Goal: Transaction & Acquisition: Purchase product/service

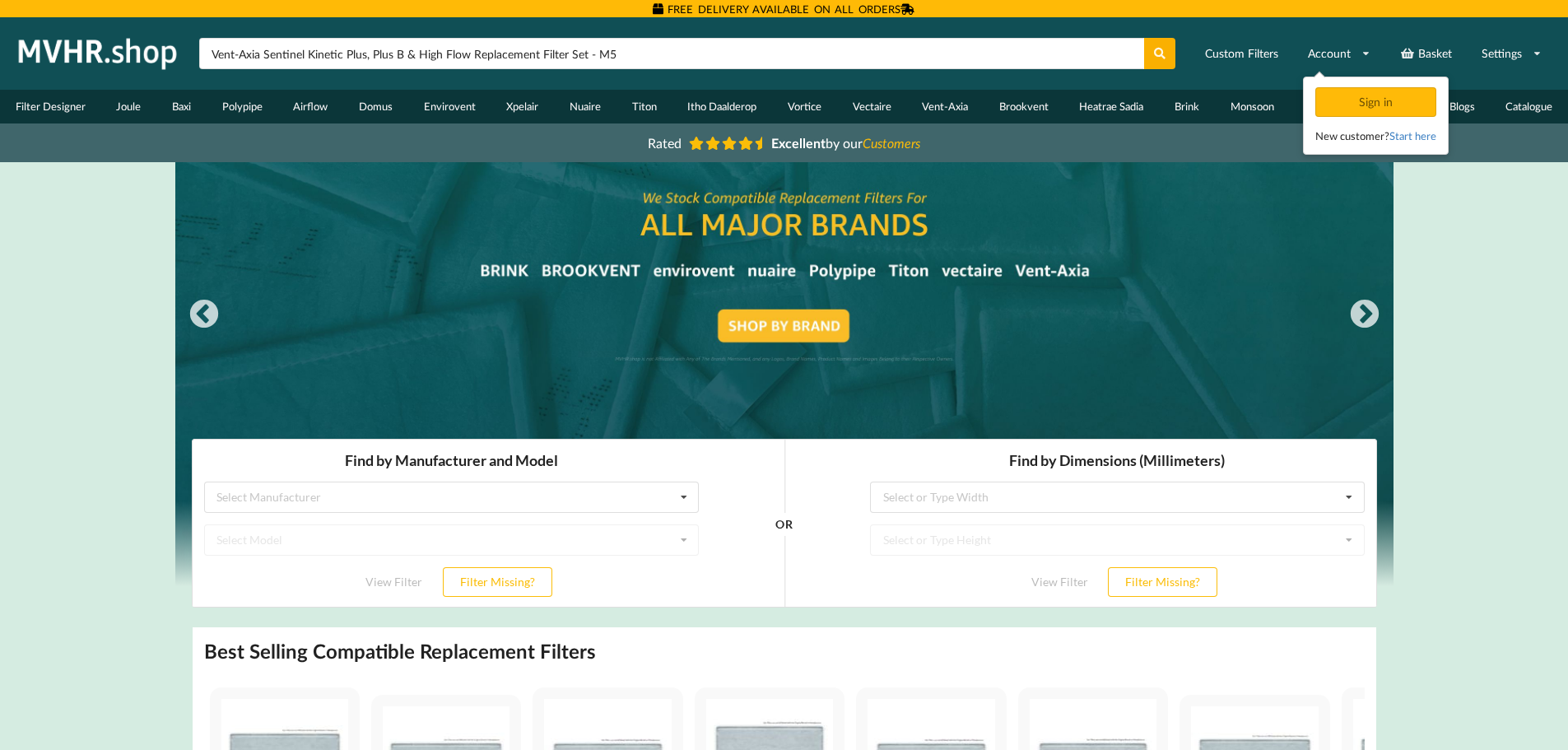
type input "Vent-Axia Sentinel Kinetic Plus, Plus B & High Flow Replacement Filter Set - M5"
click at [1144, 38] on button at bounding box center [1160, 53] width 32 height 31
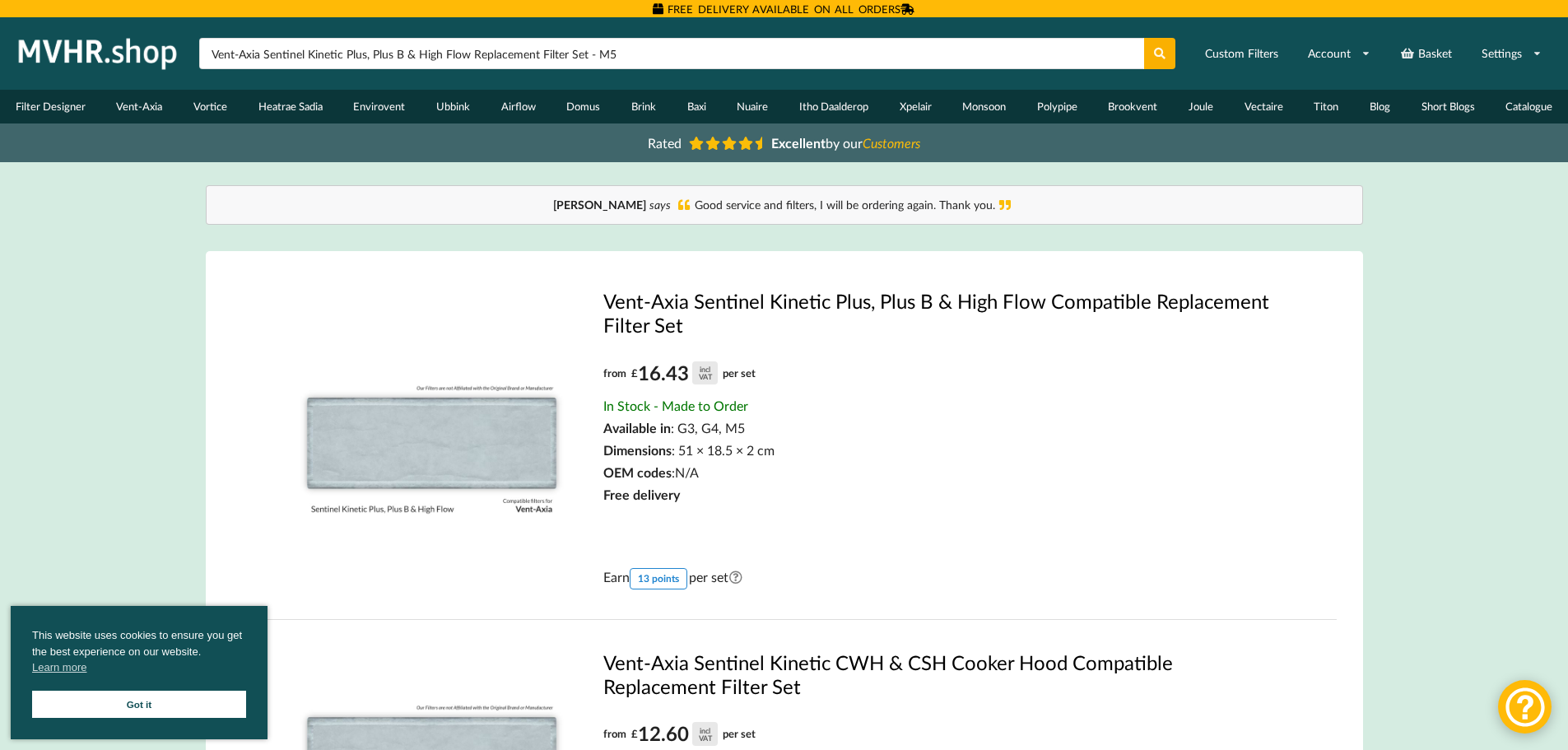
click at [711, 298] on link "Vent-Axia Sentinel Kinetic Plus, Plus B & High Flow Compatible Replacement Filt…" at bounding box center [944, 313] width 682 height 47
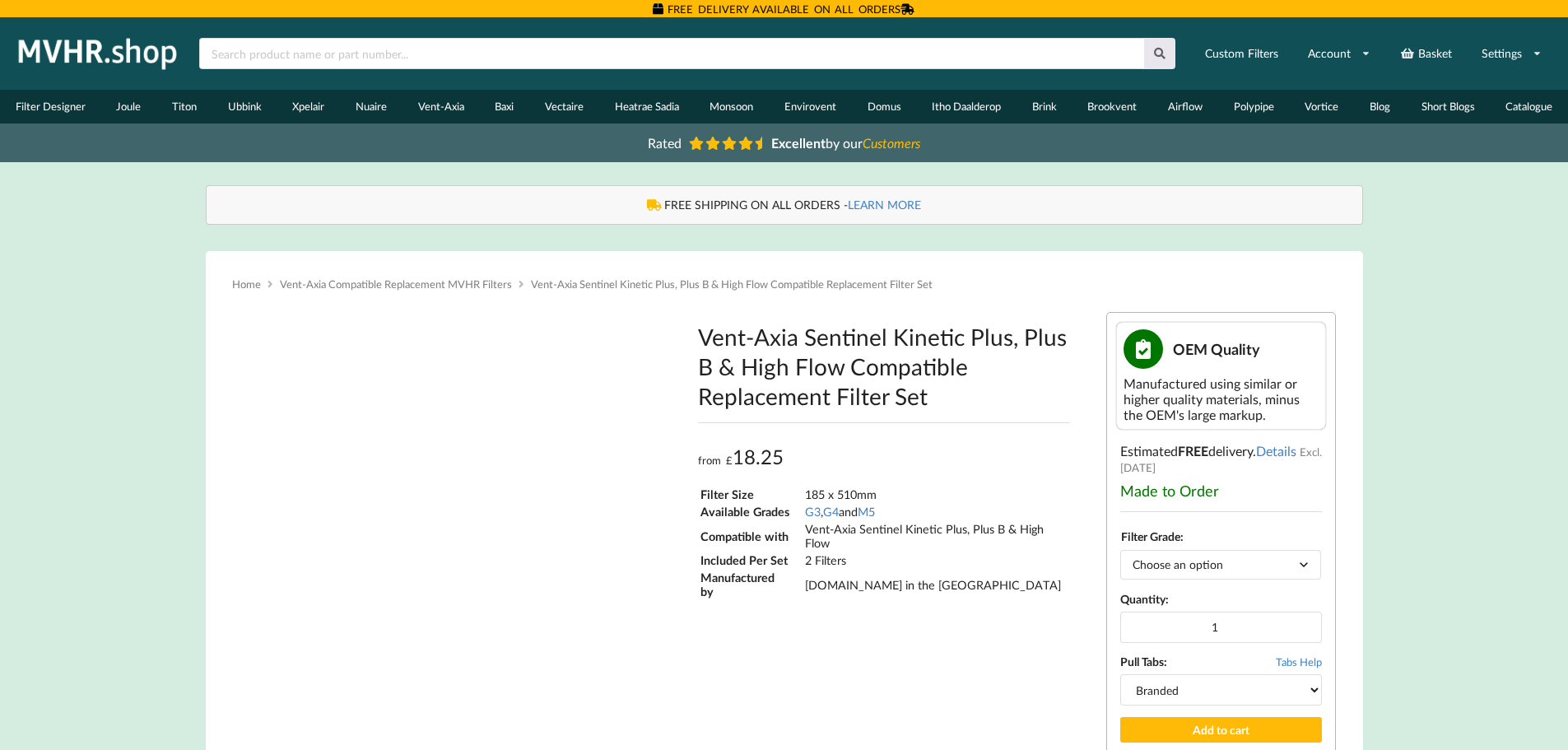
click at [1301, 567] on body "FREE DELIVERY AVAILABLE ON ALL ORDERS Home Basket Account Shop by Brand Filter …" at bounding box center [784, 375] width 1568 height 750
type input "**********"
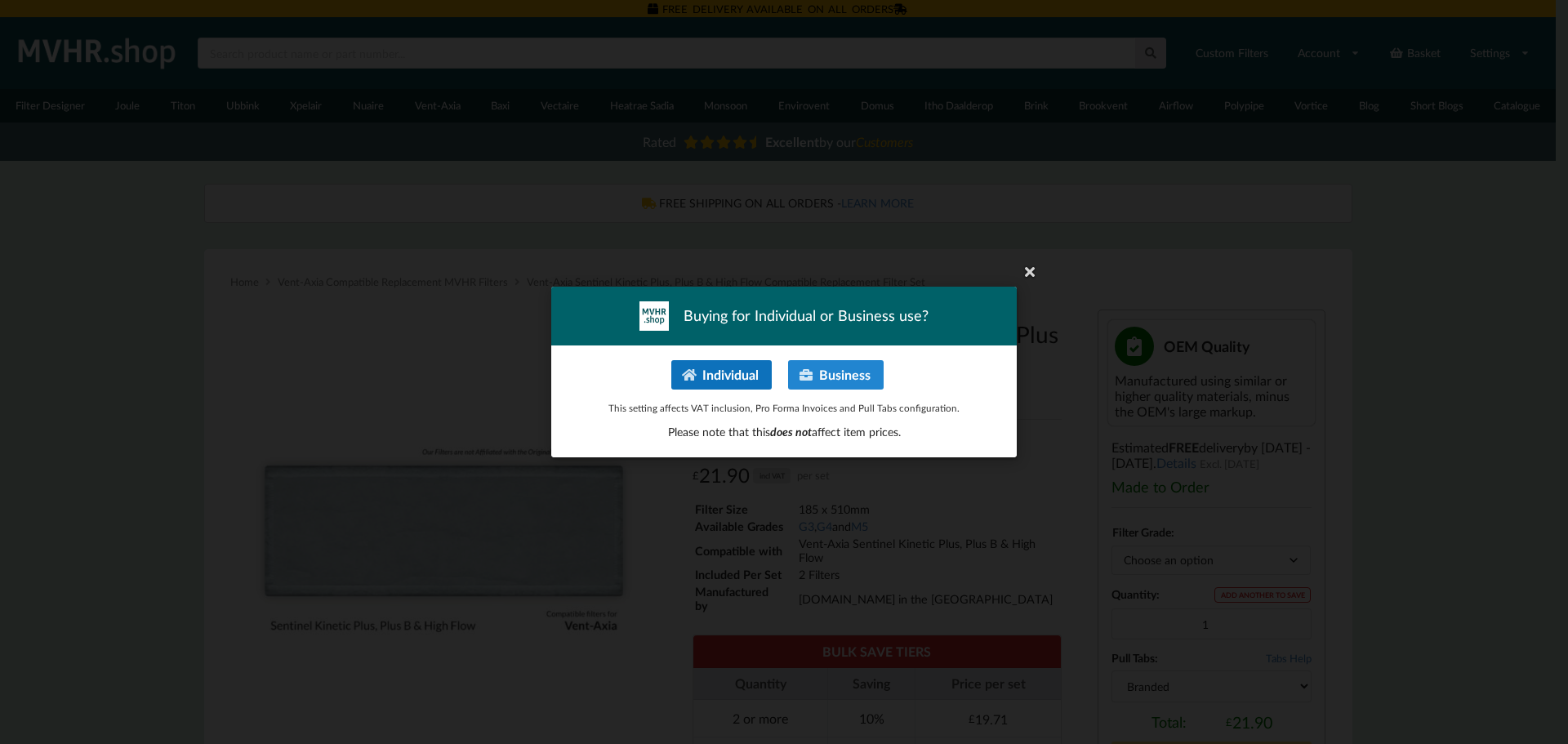
click at [731, 380] on button "Individual" at bounding box center [721, 374] width 100 height 29
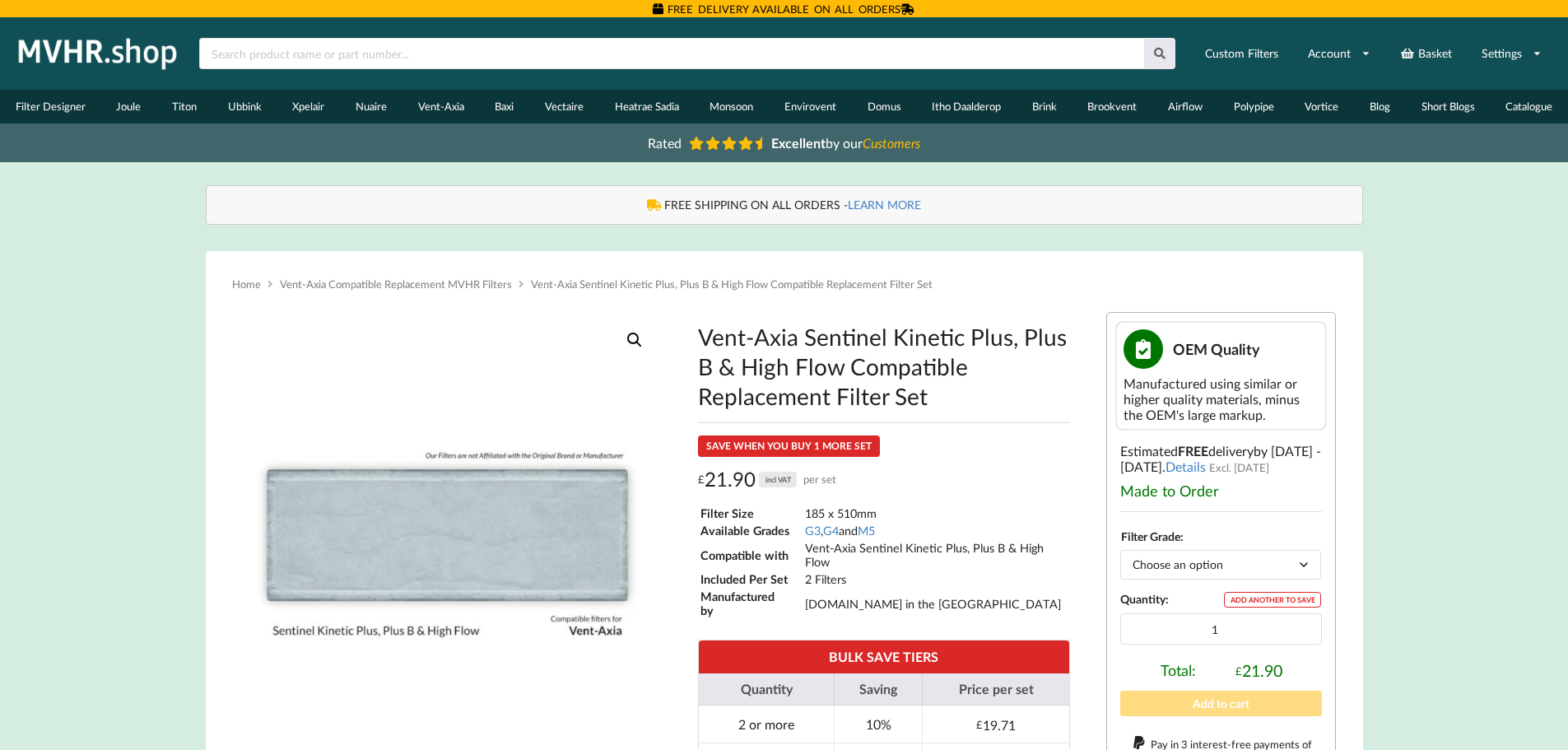
click at [1305, 562] on select "Choose an option G3 G4 M5" at bounding box center [1220, 564] width 201 height 29
select select "M5"
click at [1120, 550] on select "Choose an option G3 G4 M5" at bounding box center [1220, 564] width 201 height 29
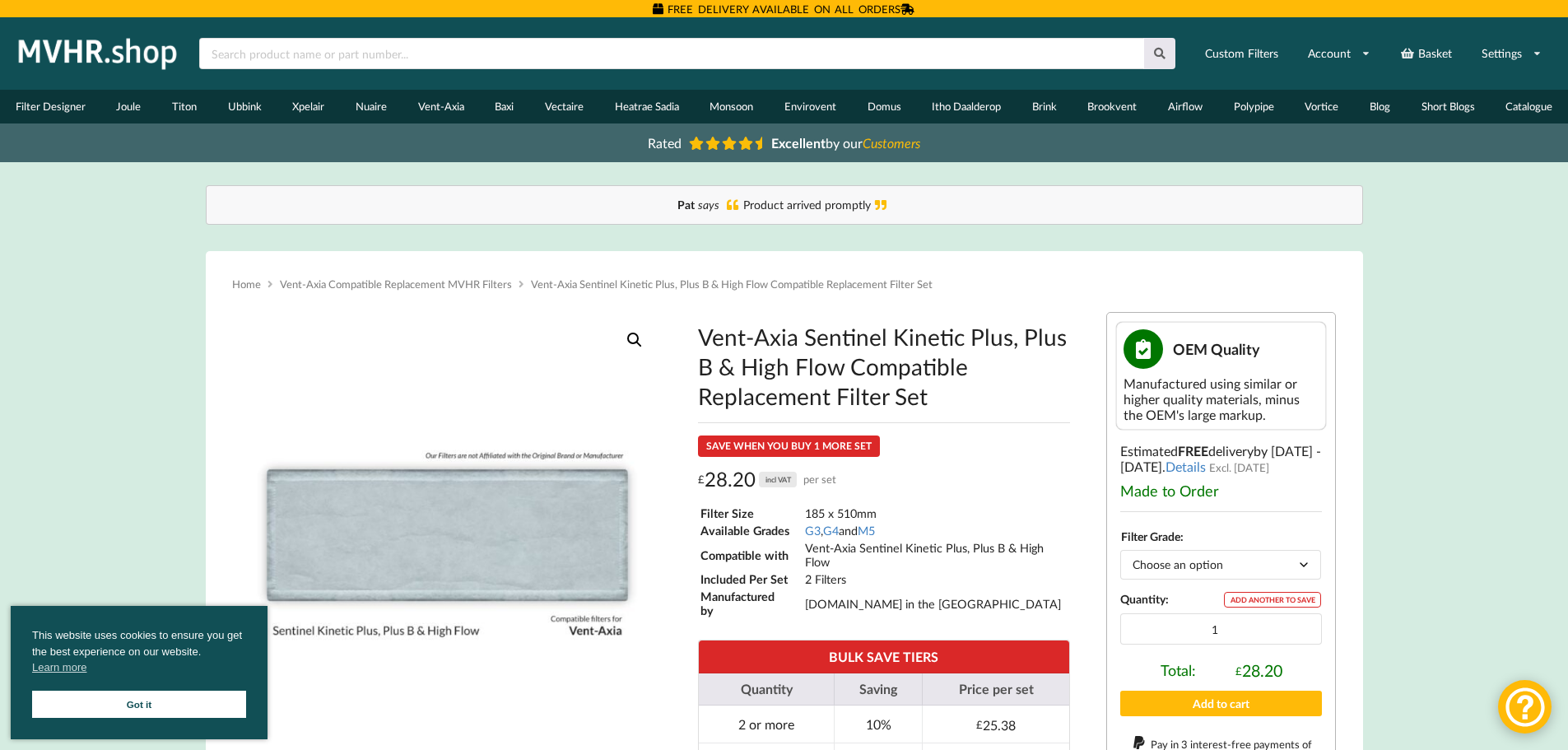
click at [92, 699] on link "Got it" at bounding box center [139, 704] width 214 height 27
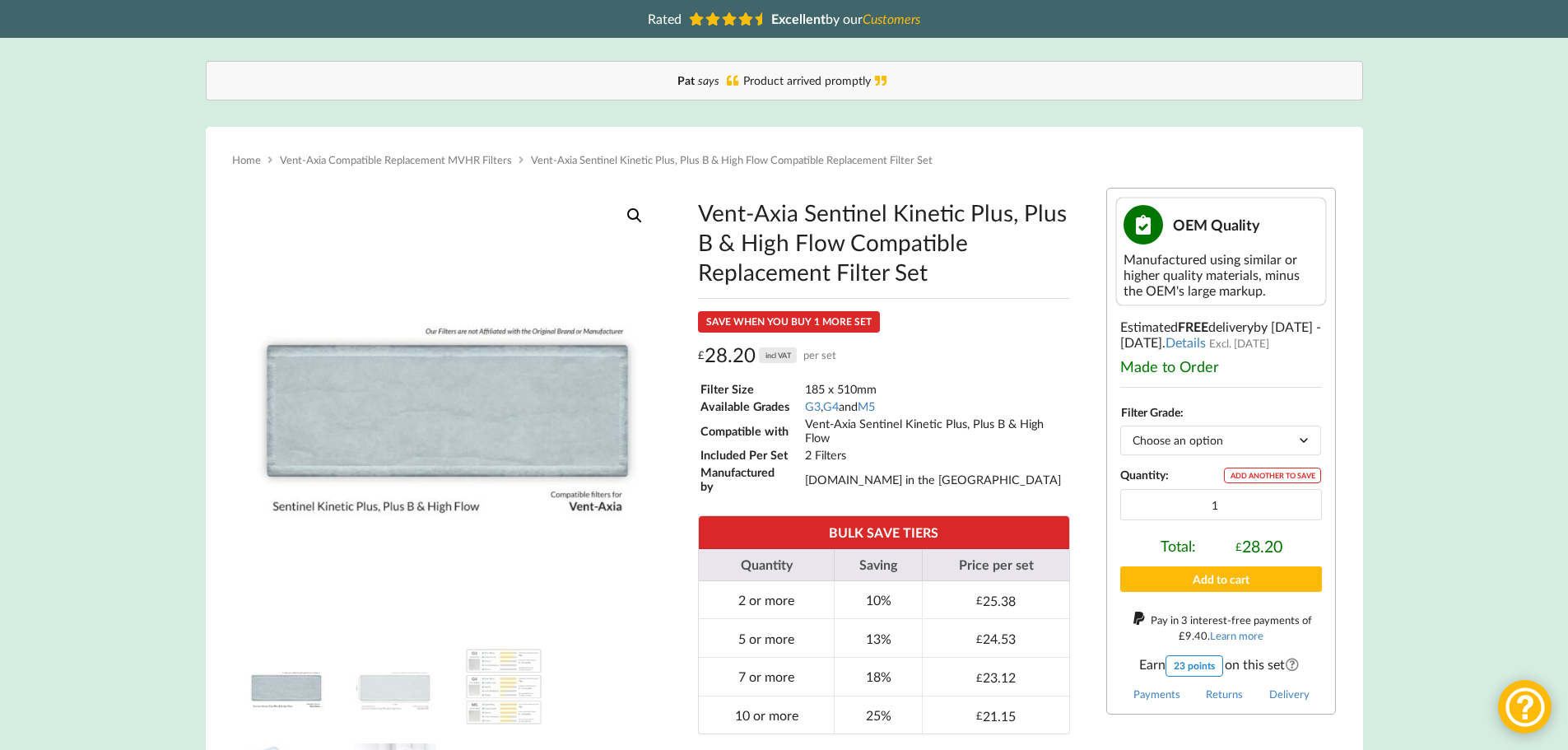
scroll to position [164, 0]
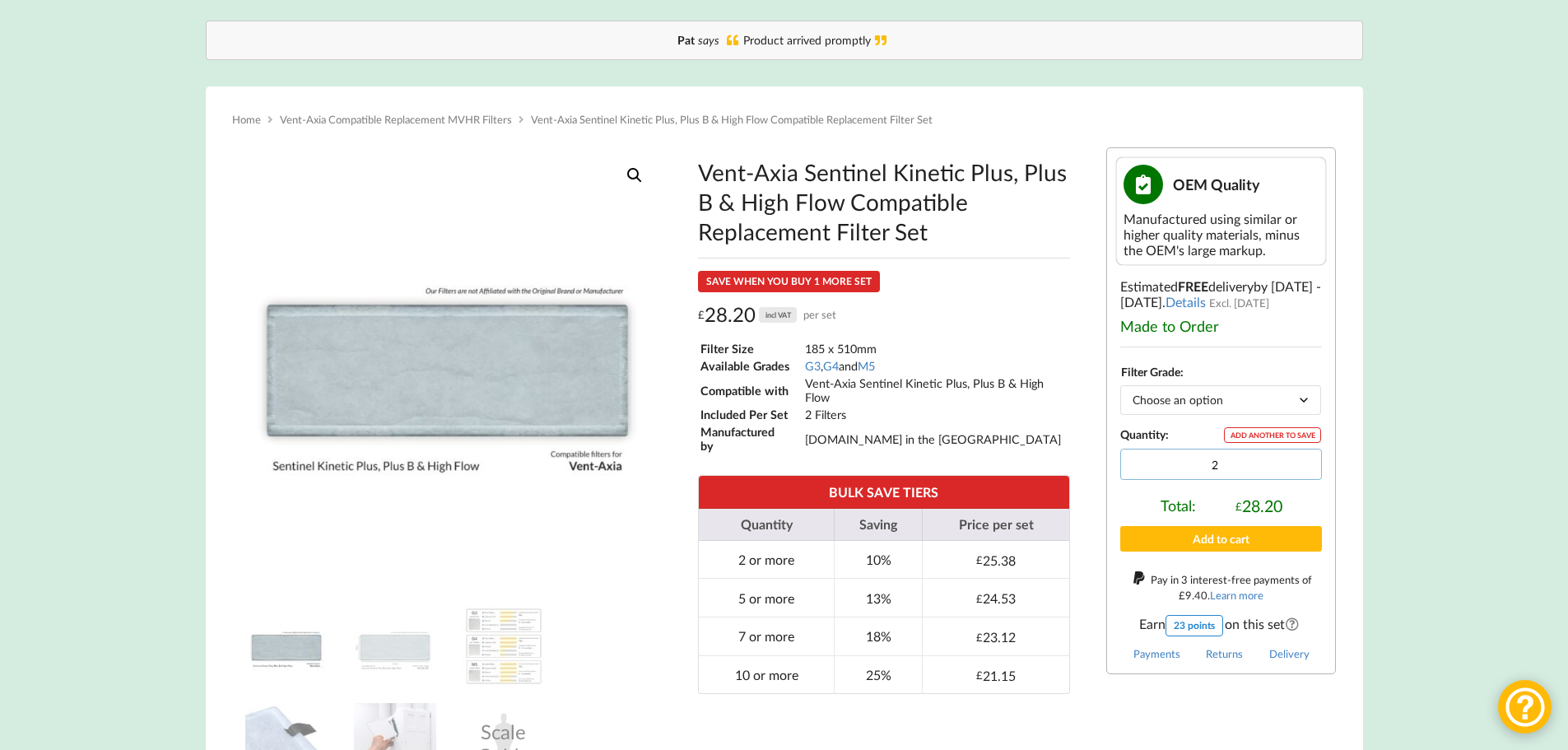
type input "2"
click at [1308, 459] on input "2" at bounding box center [1221, 464] width 202 height 31
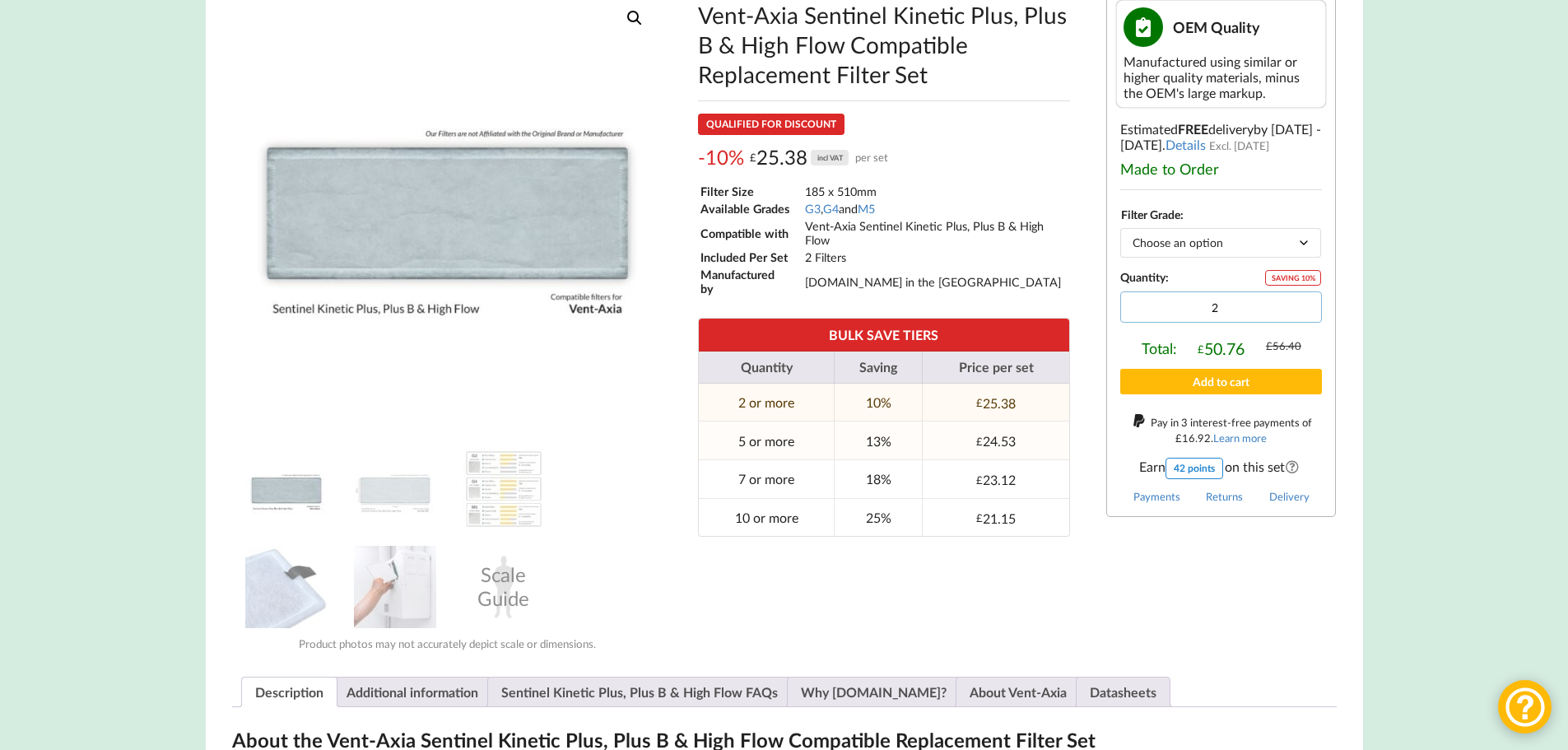
scroll to position [330, 0]
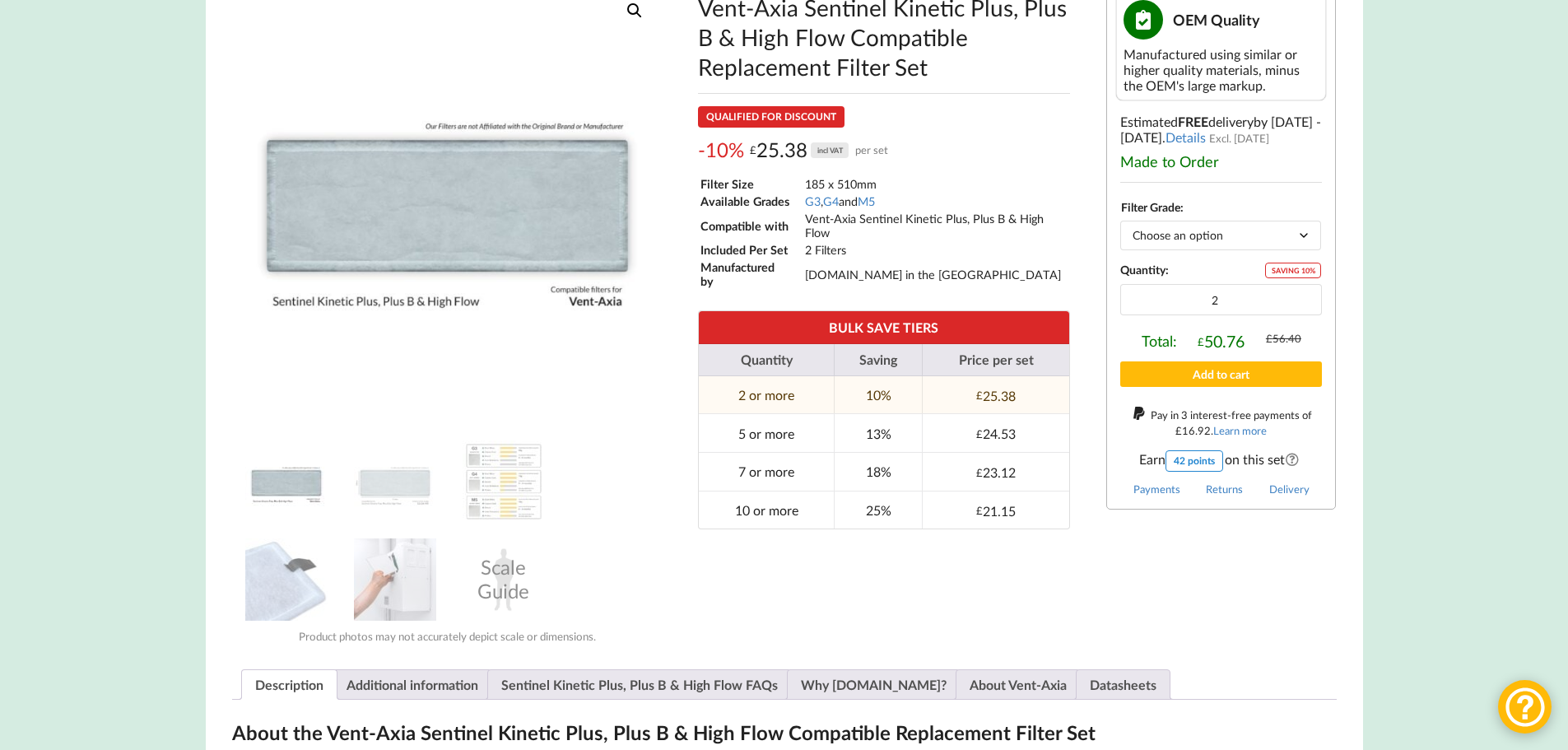
click at [305, 488] on img at bounding box center [286, 481] width 82 height 82
click at [287, 489] on img at bounding box center [286, 481] width 82 height 82
click at [368, 489] on img at bounding box center [395, 481] width 82 height 82
click at [1223, 369] on button "Add to cart" at bounding box center [1221, 374] width 202 height 25
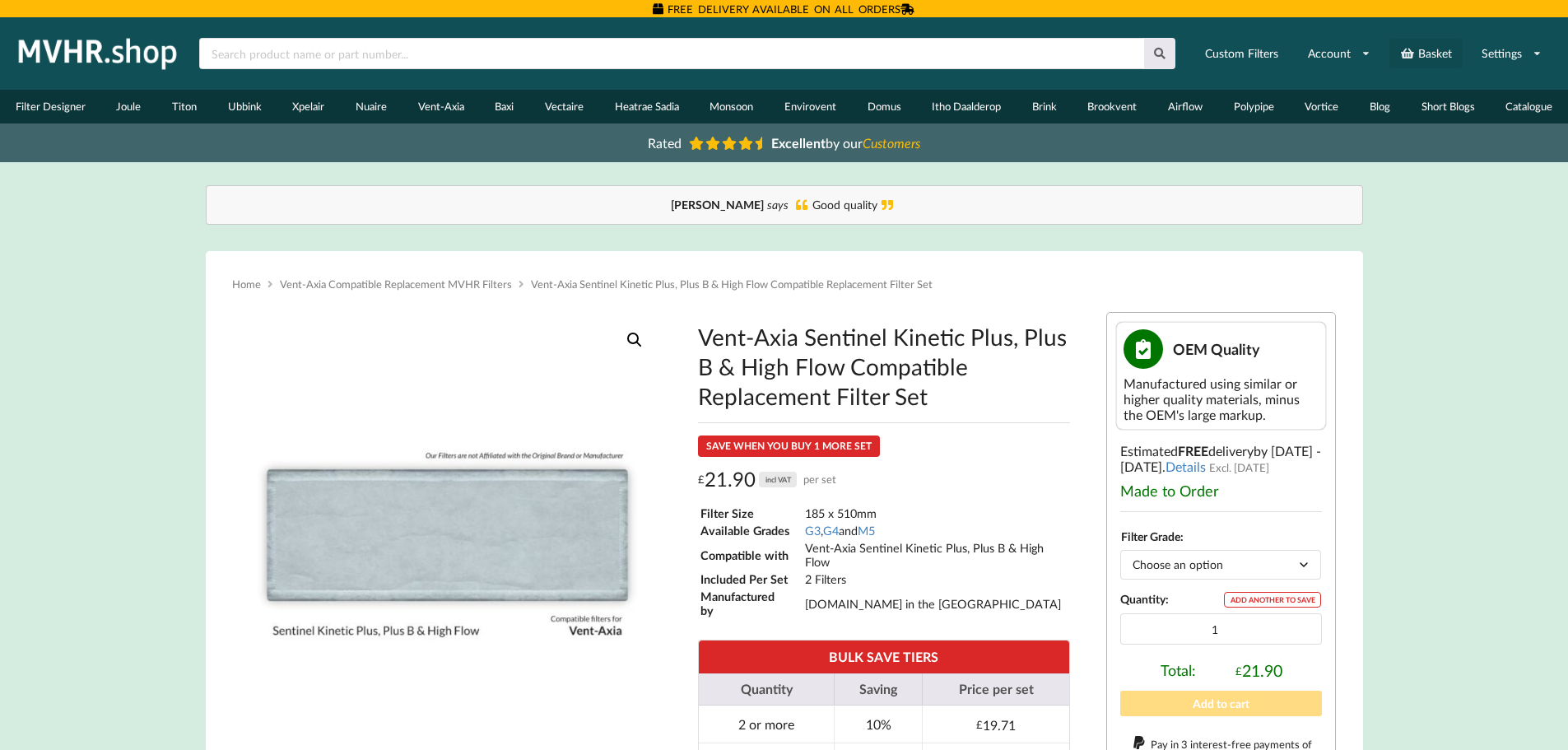
click at [1425, 48] on link "Basket" at bounding box center [1426, 53] width 73 height 30
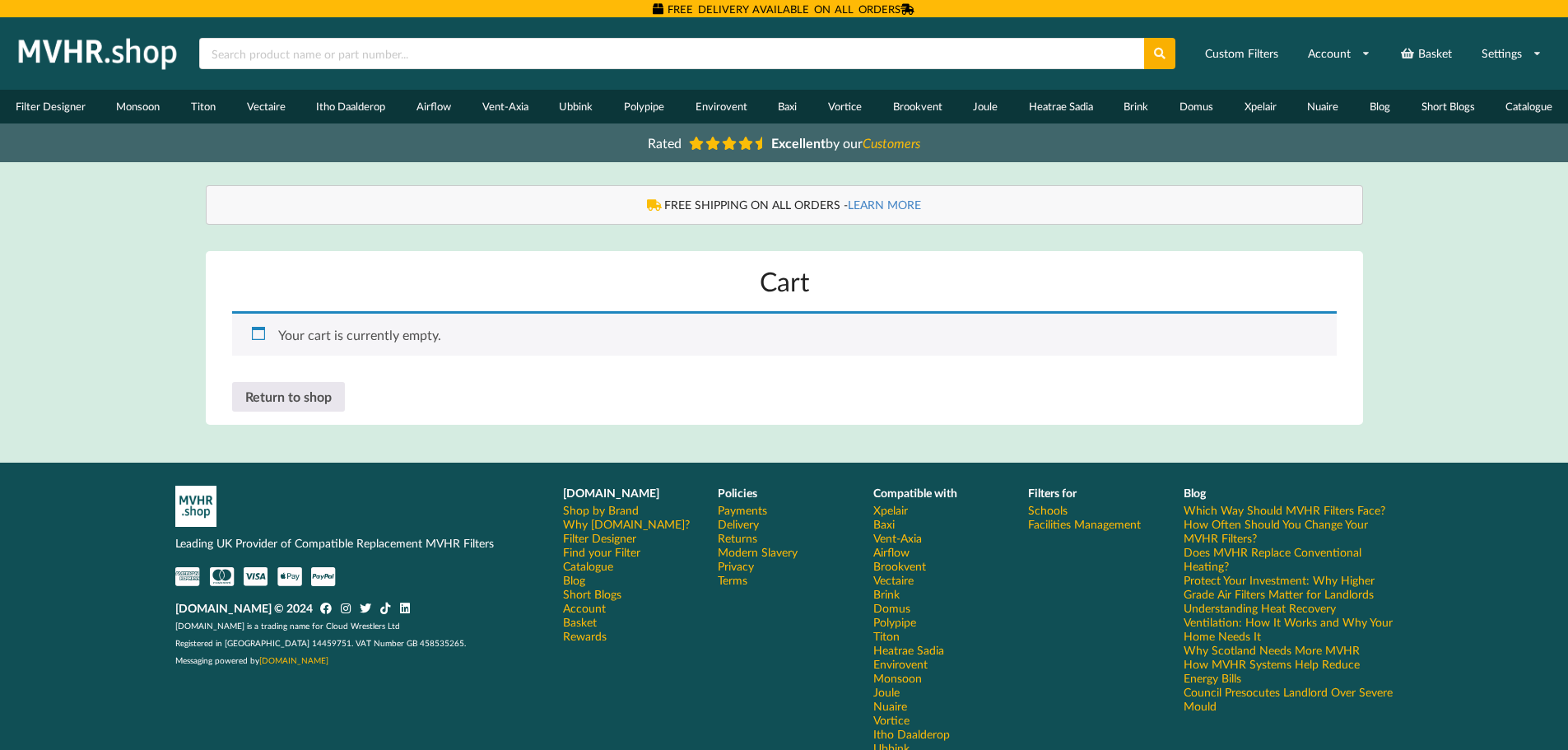
drag, startPoint x: 27, startPoint y: 6, endPoint x: 77, endPoint y: 415, distance: 412.0
click at [77, 415] on div "Home Basket Account Shop by Brand Filter Designer Catalogue VAT Included Custom…" at bounding box center [784, 407] width 1568 height 781
click at [315, 394] on link "Return to shop" at bounding box center [288, 397] width 113 height 30
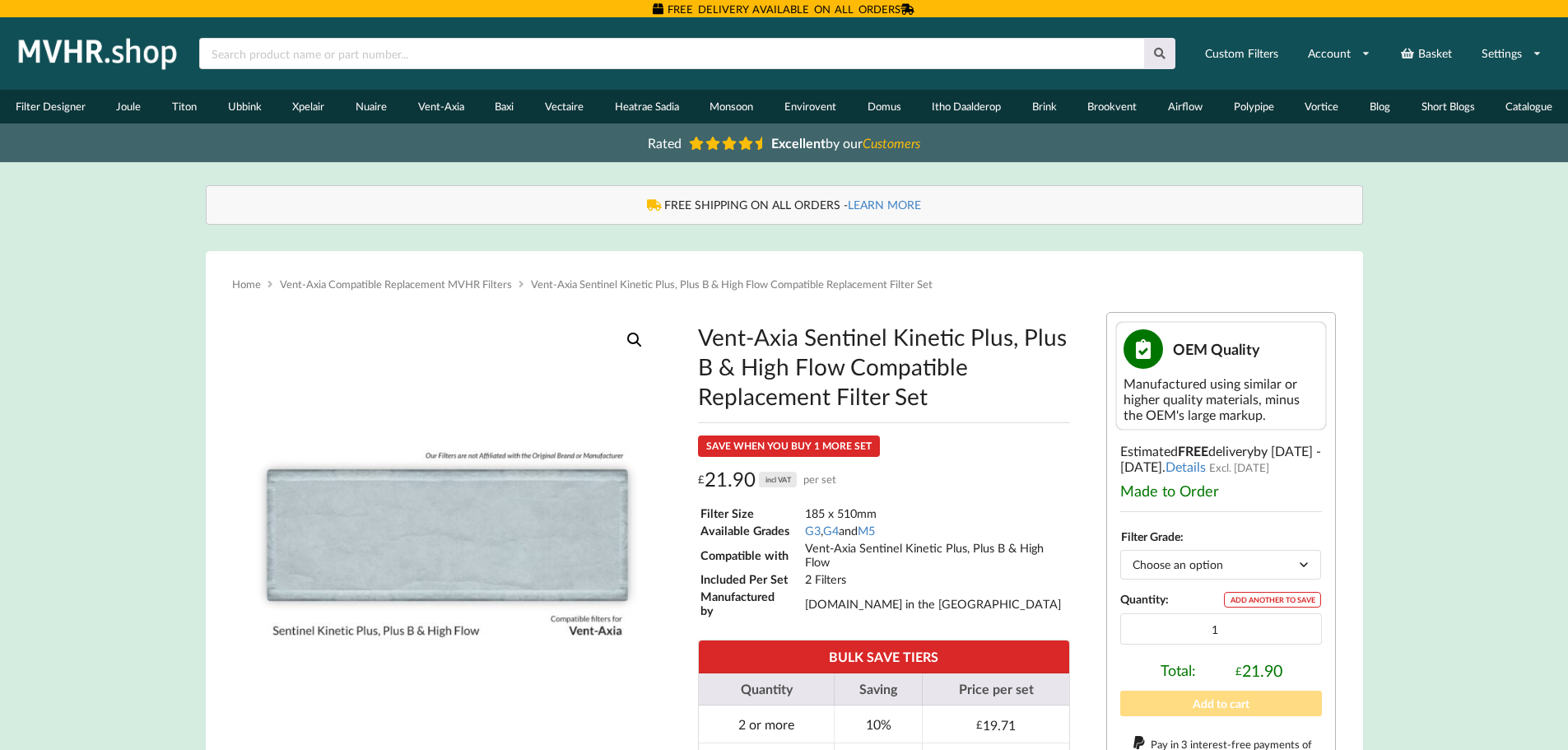
click at [1310, 565] on select "Choose an option G3 G4 M5" at bounding box center [1220, 564] width 201 height 29
select select "M5"
click at [1120, 550] on select "Choose an option G3 G4 M5" at bounding box center [1220, 564] width 201 height 29
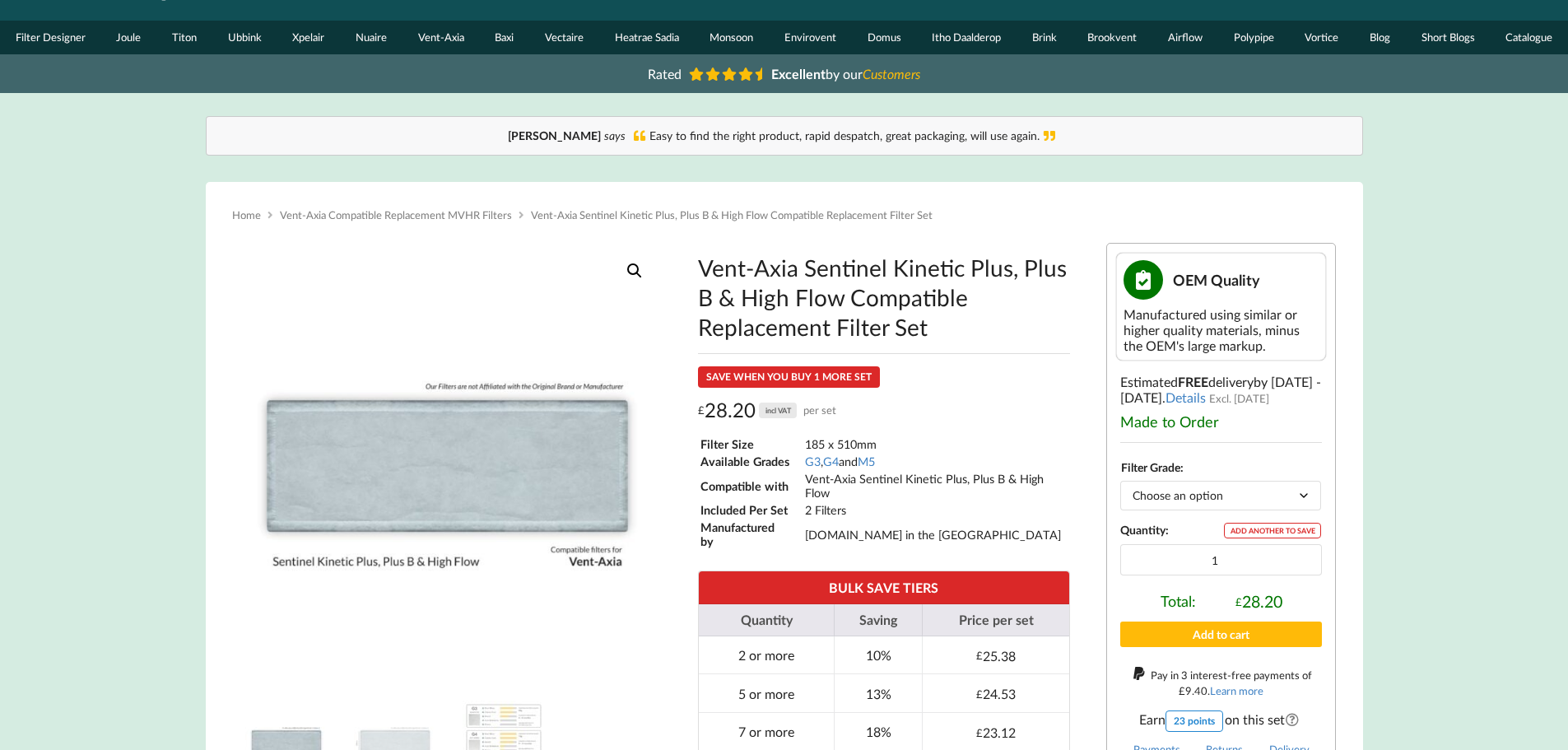
scroll to position [164, 0]
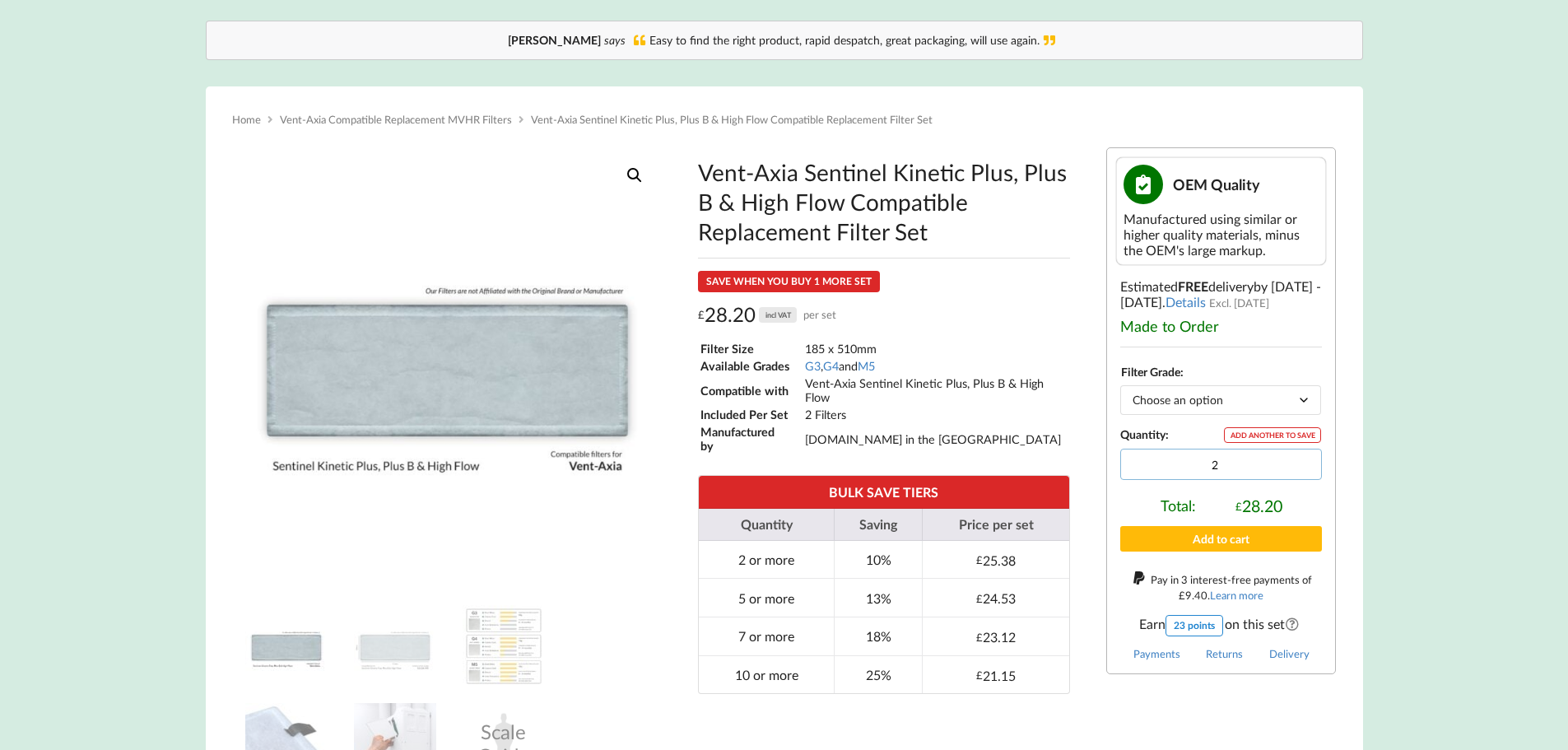
type input "2"
click at [1303, 460] on input "2" at bounding box center [1221, 464] width 202 height 31
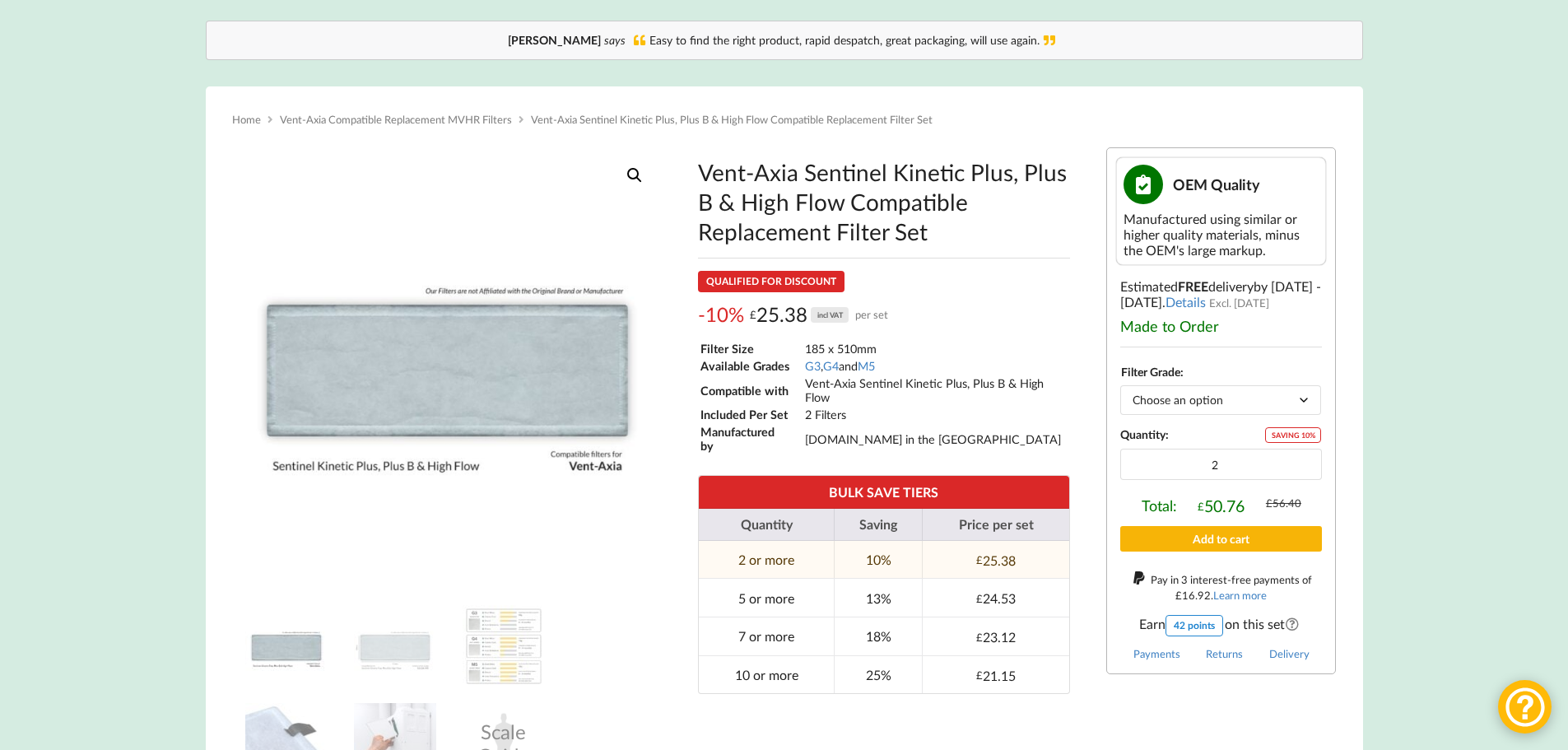
click at [1237, 534] on button "Add to cart" at bounding box center [1221, 539] width 202 height 25
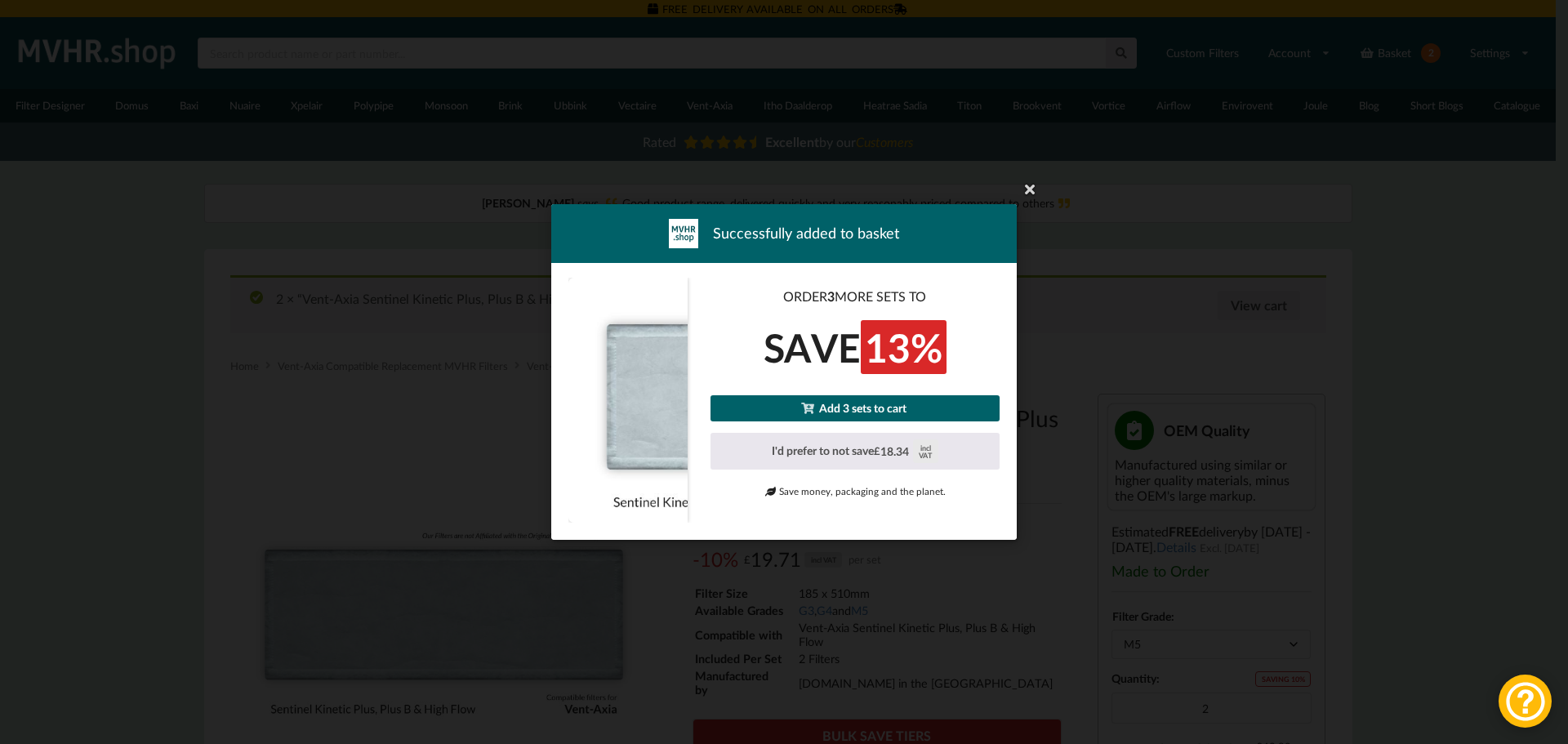
click at [1027, 186] on icon at bounding box center [1029, 188] width 26 height 26
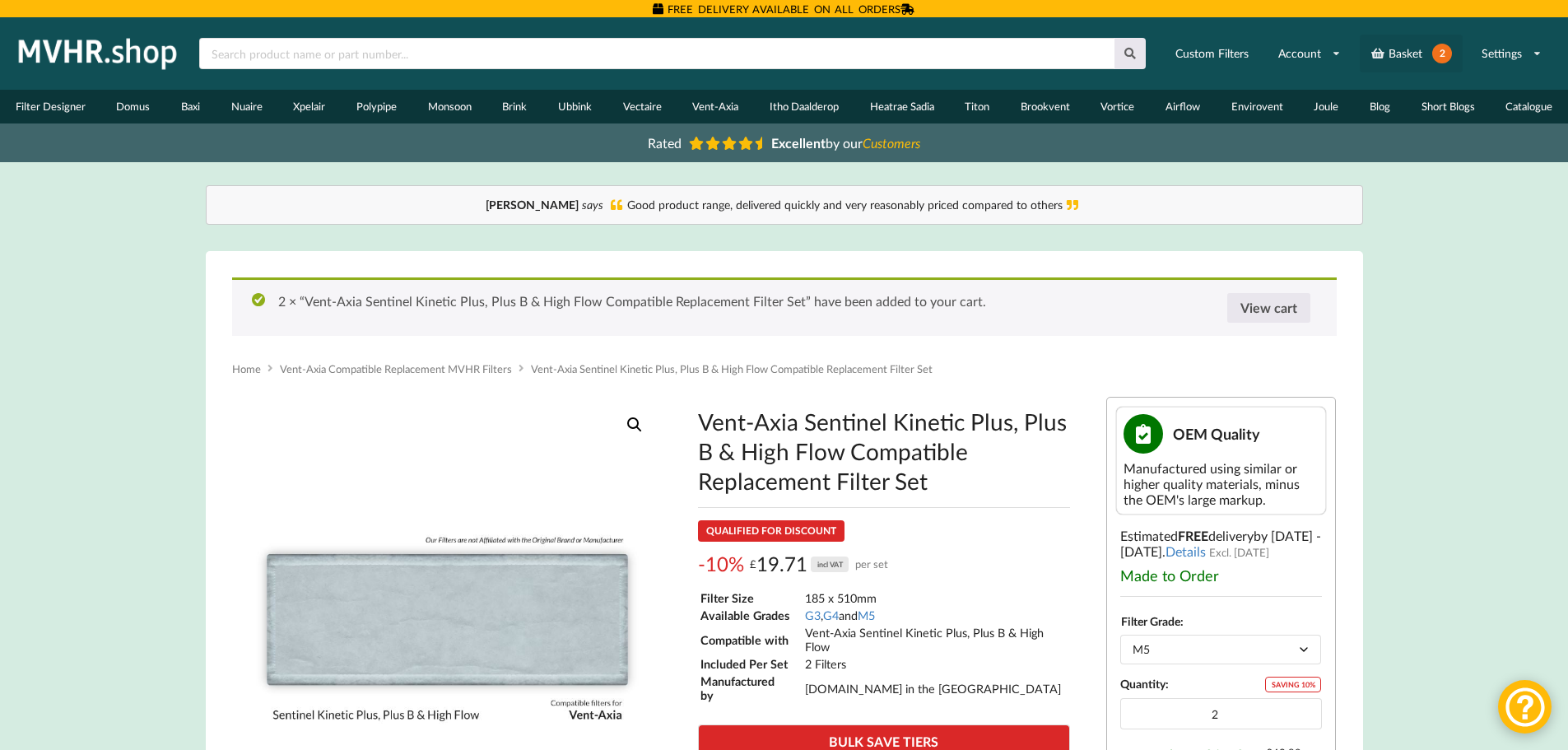
click at [1437, 52] on span "2" at bounding box center [1442, 53] width 19 height 19
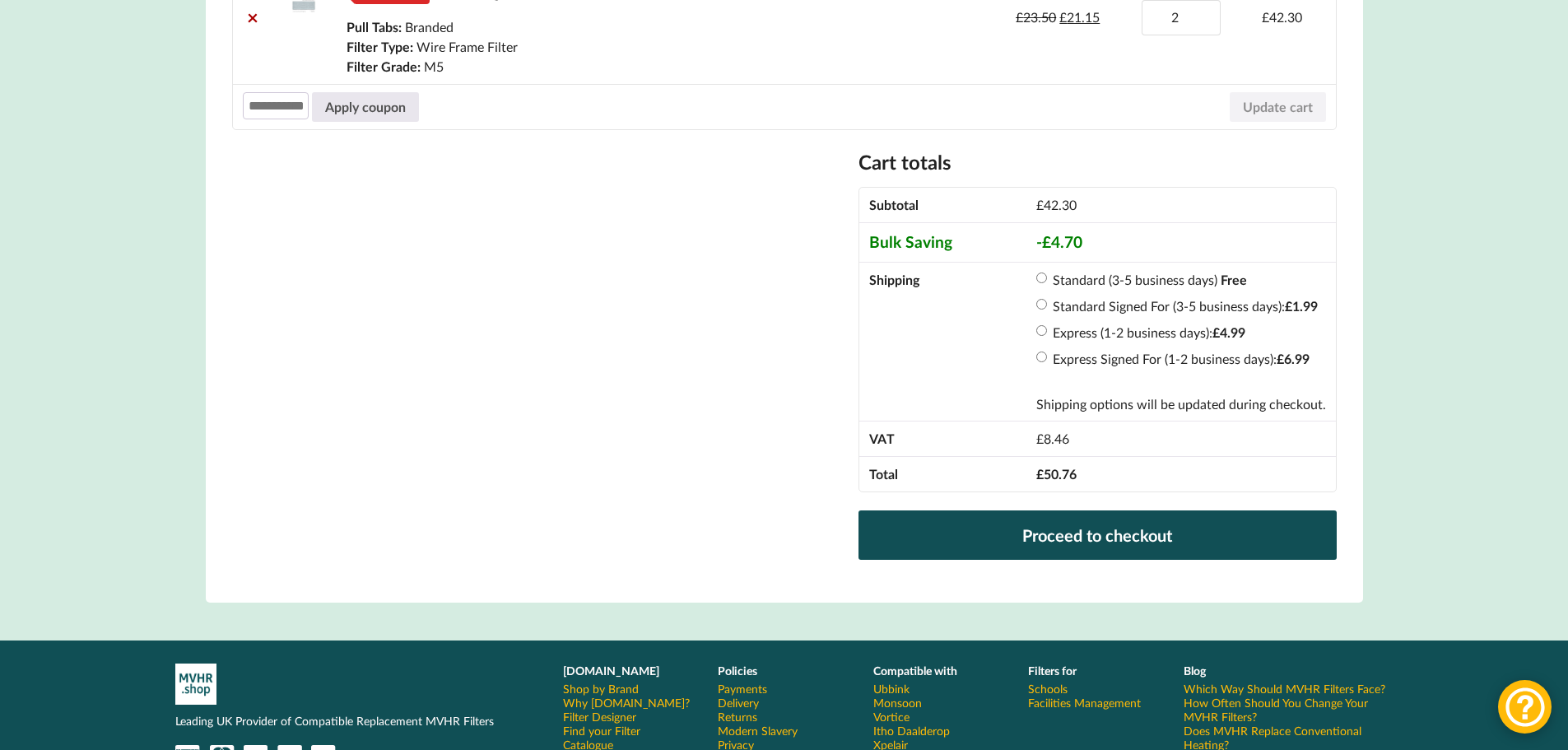
scroll to position [494, 0]
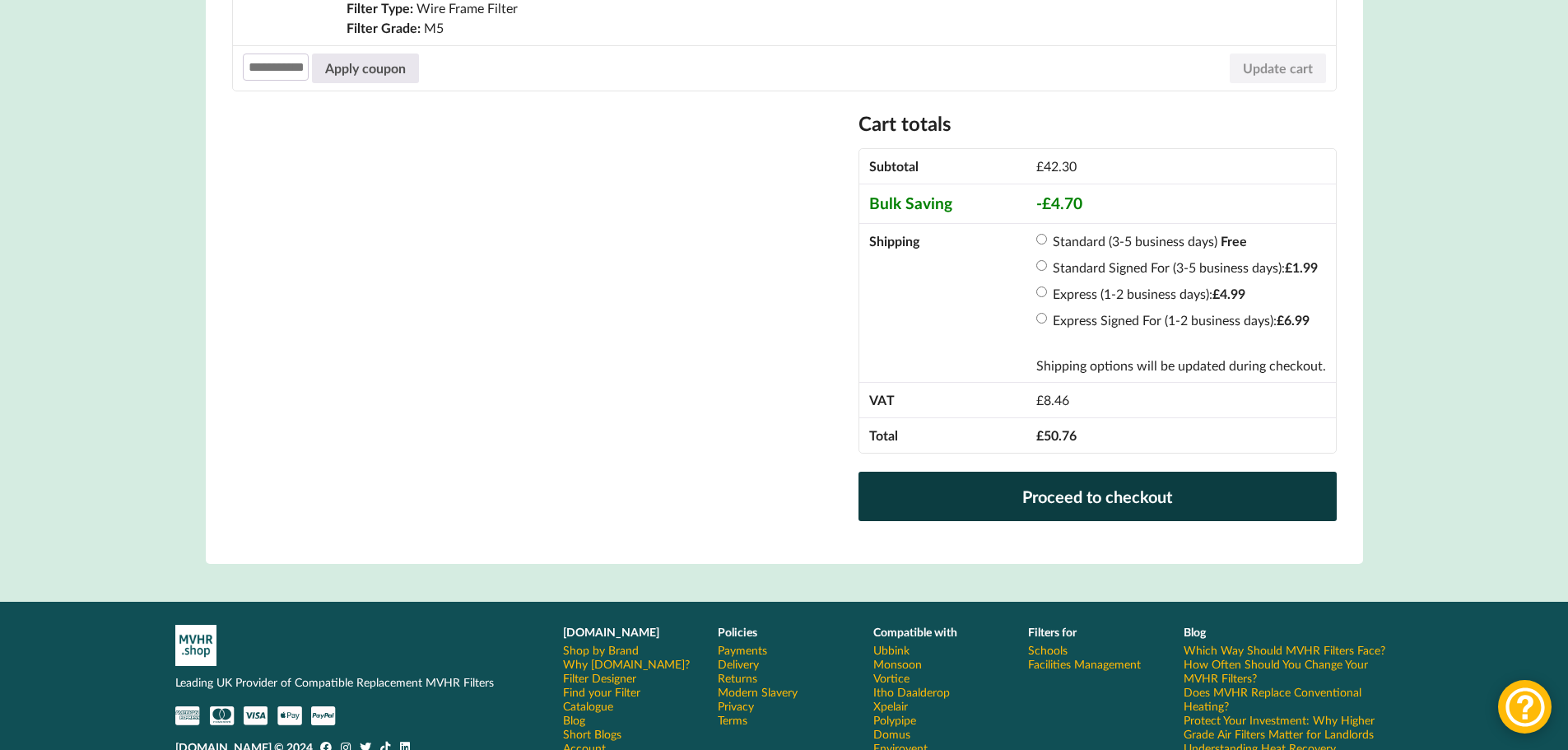
click at [1106, 490] on link "Proceed to checkout" at bounding box center [1097, 497] width 477 height 49
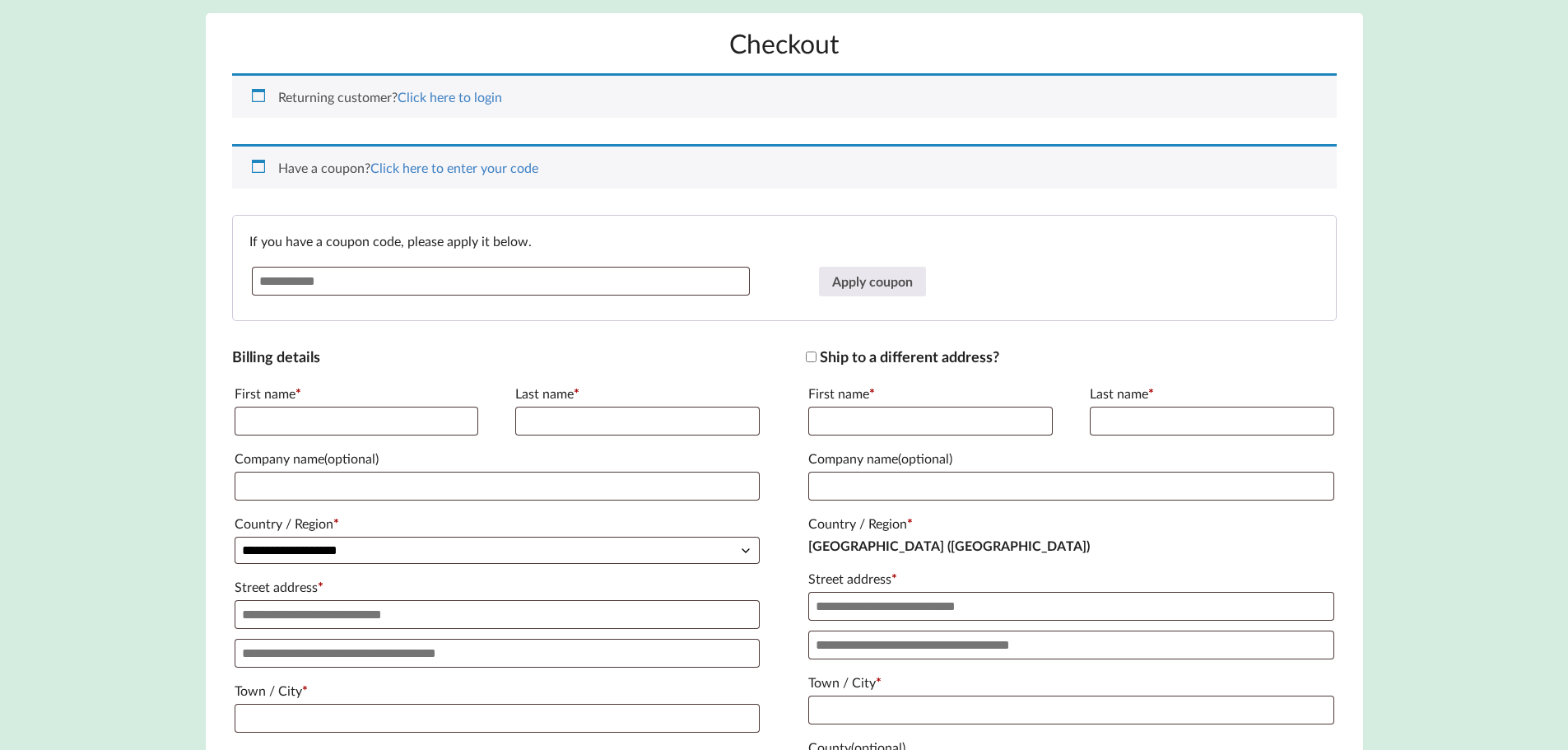
scroll to position [247, 0]
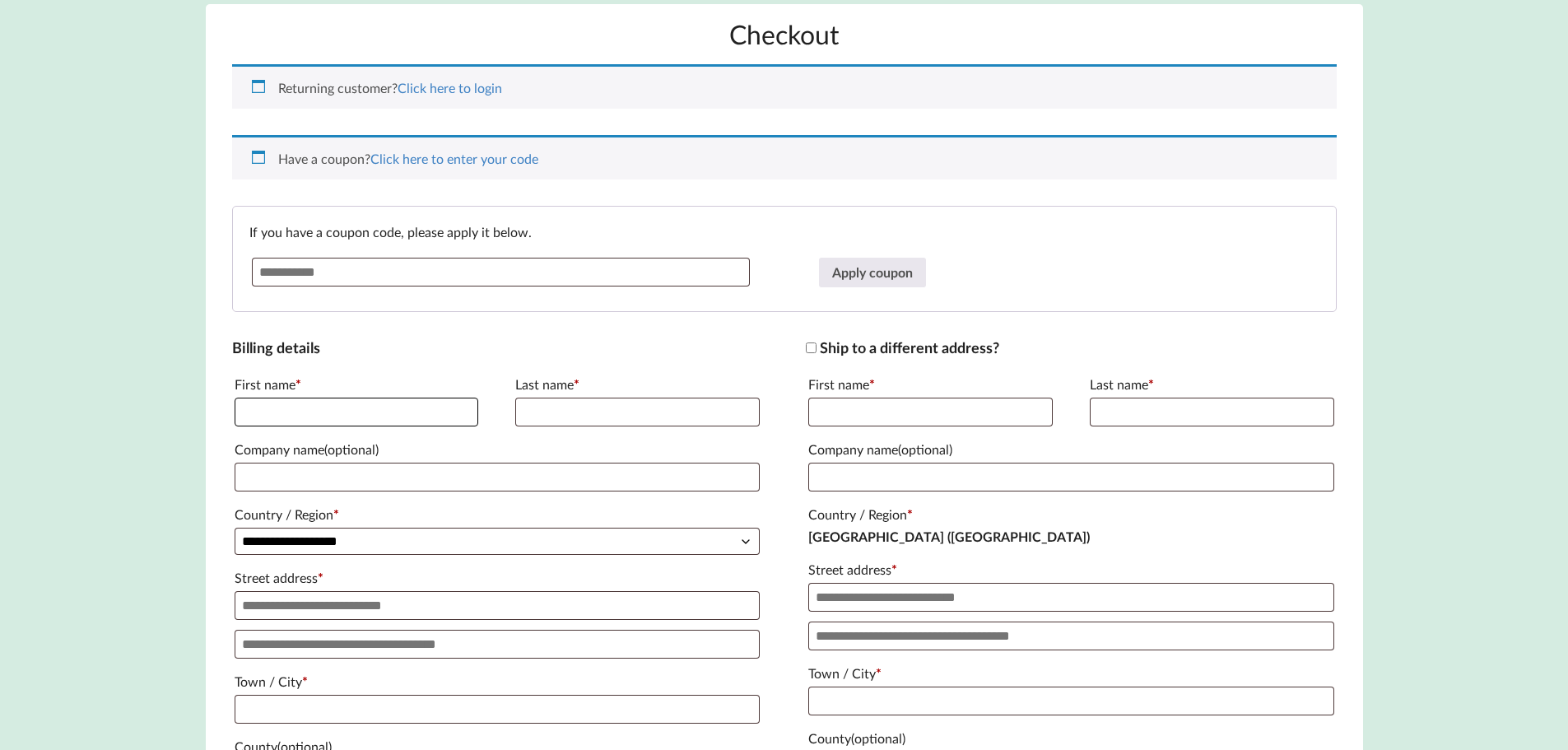
click at [331, 413] on input "First name *" at bounding box center [357, 412] width 245 height 29
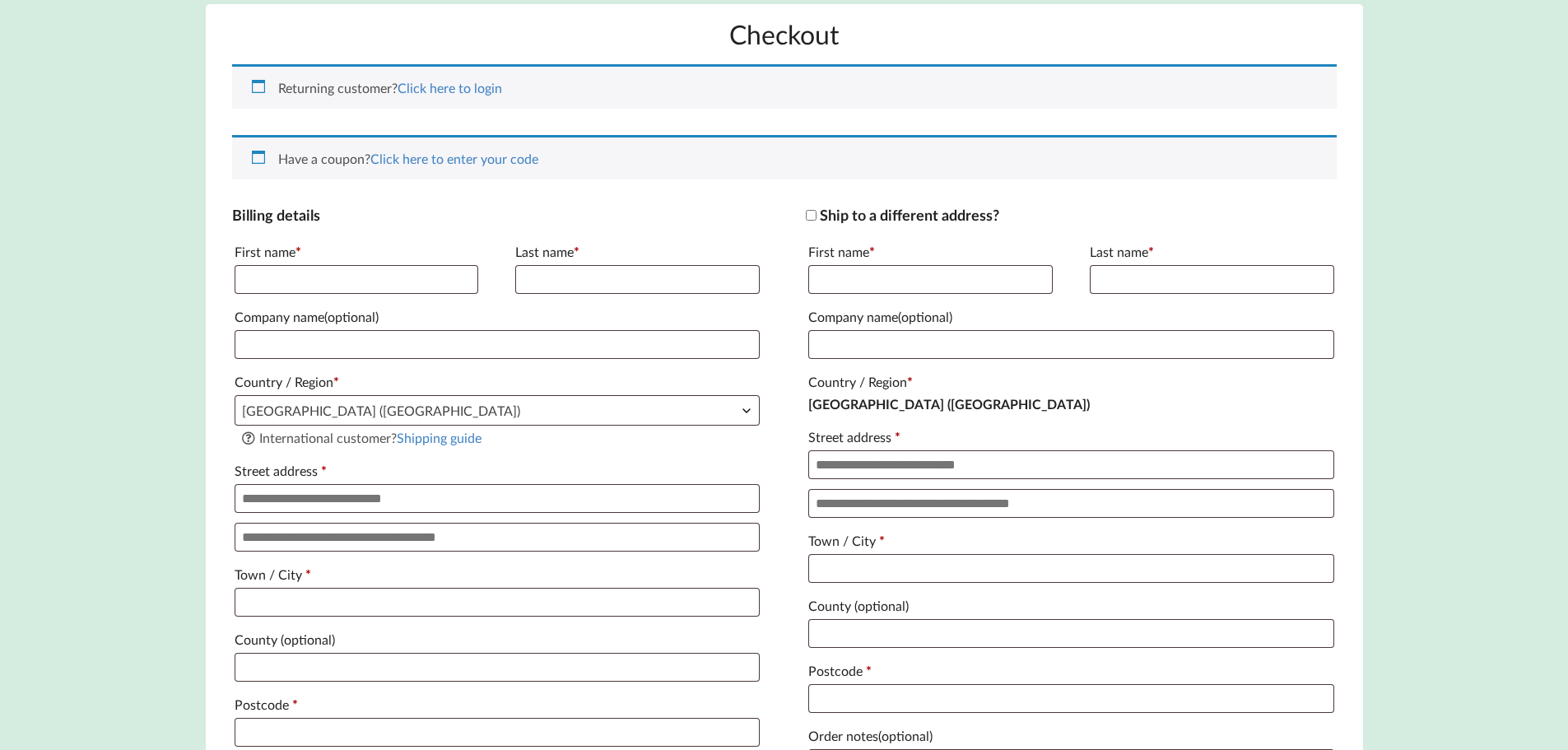
drag, startPoint x: 53, startPoint y: 248, endPoint x: 63, endPoint y: 261, distance: 16.4
click at [279, 275] on input "First name *" at bounding box center [357, 280] width 245 height 29
type input "*****"
click at [556, 271] on input "Last name *" at bounding box center [637, 280] width 245 height 29
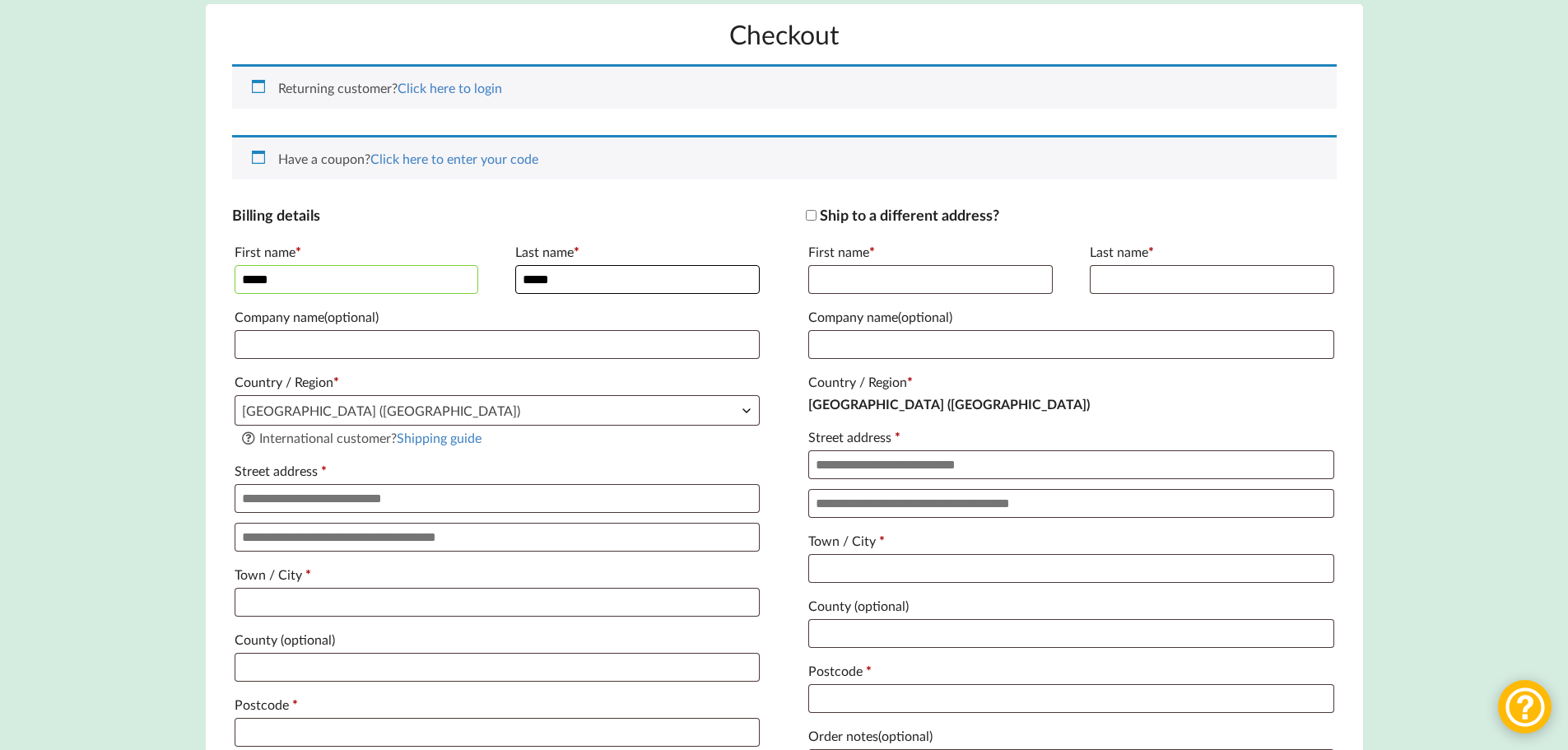
type input "*****"
click at [254, 503] on input "Street address *" at bounding box center [498, 498] width 525 height 29
type input "**********"
click at [250, 606] on input "Town / City *" at bounding box center [498, 603] width 525 height 29
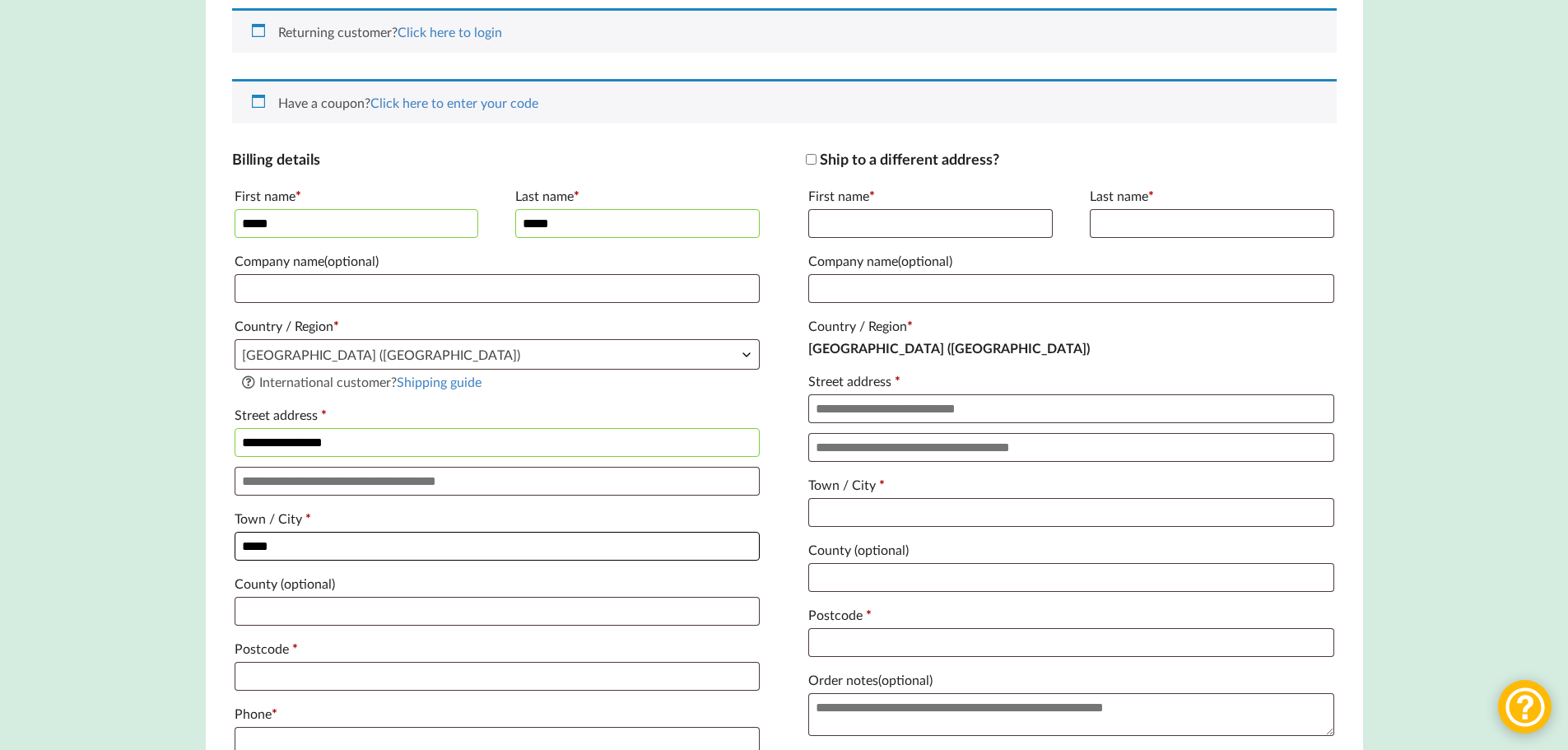
scroll to position [576, 0]
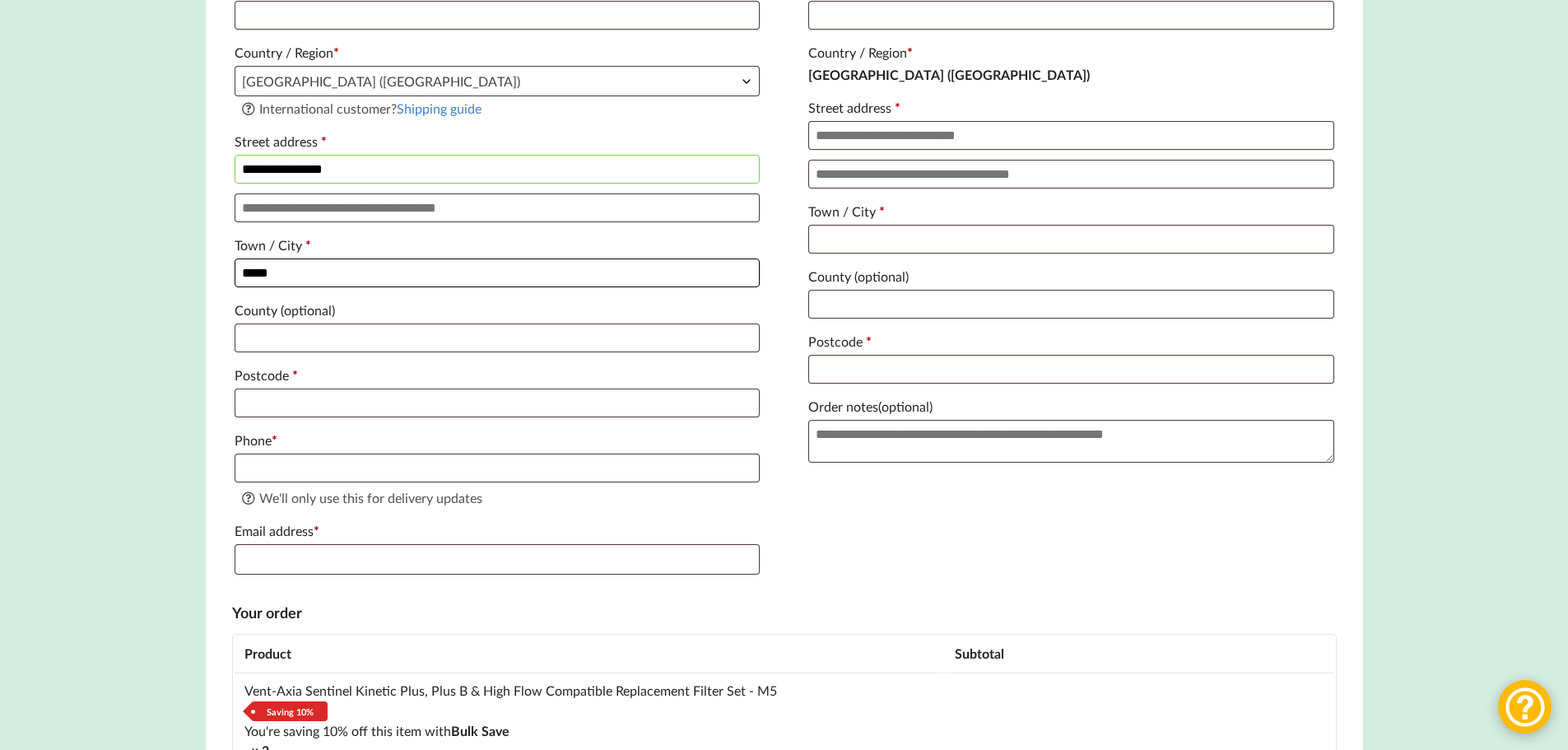
type input "*****"
click at [260, 417] on input "Postcode *" at bounding box center [498, 403] width 525 height 29
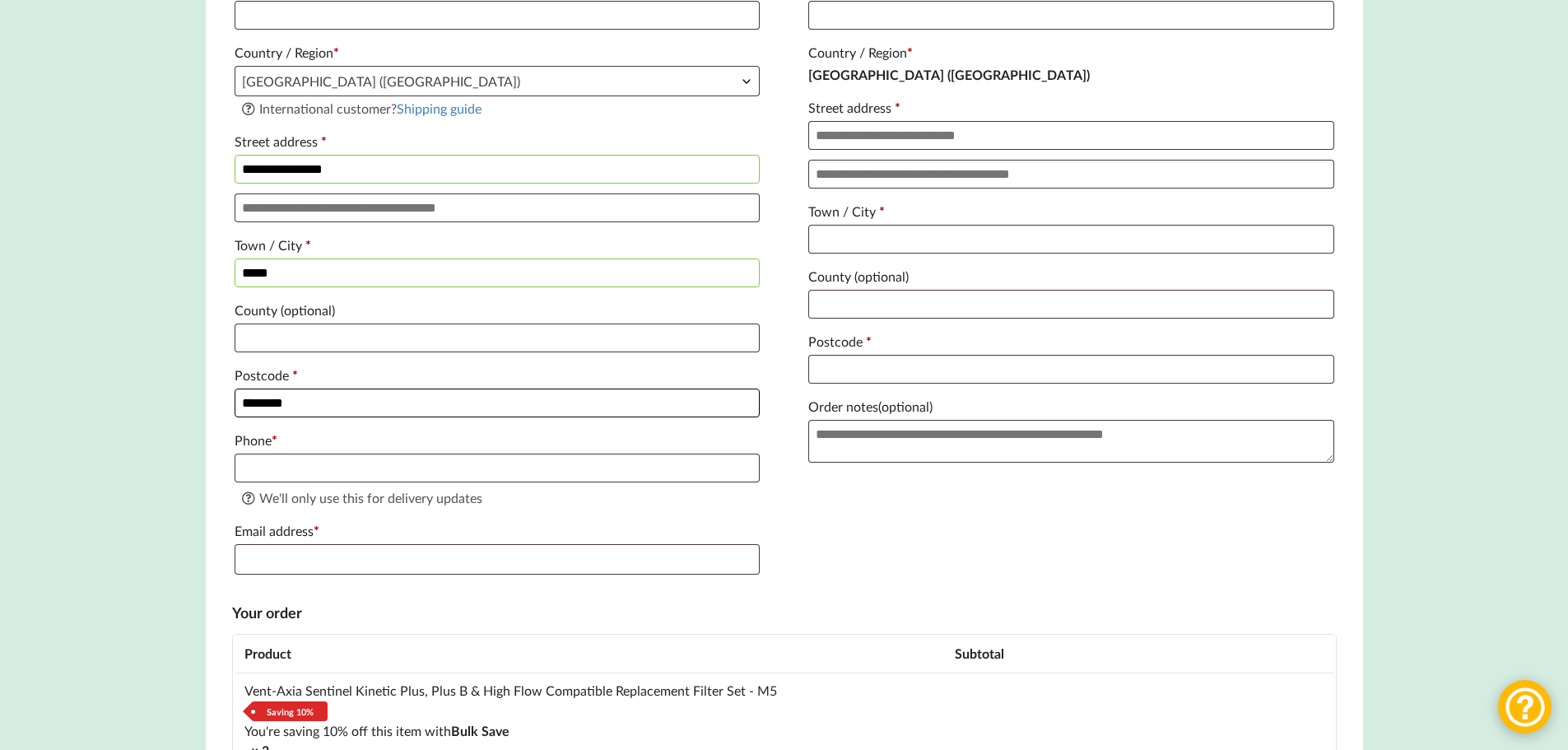
type input "********"
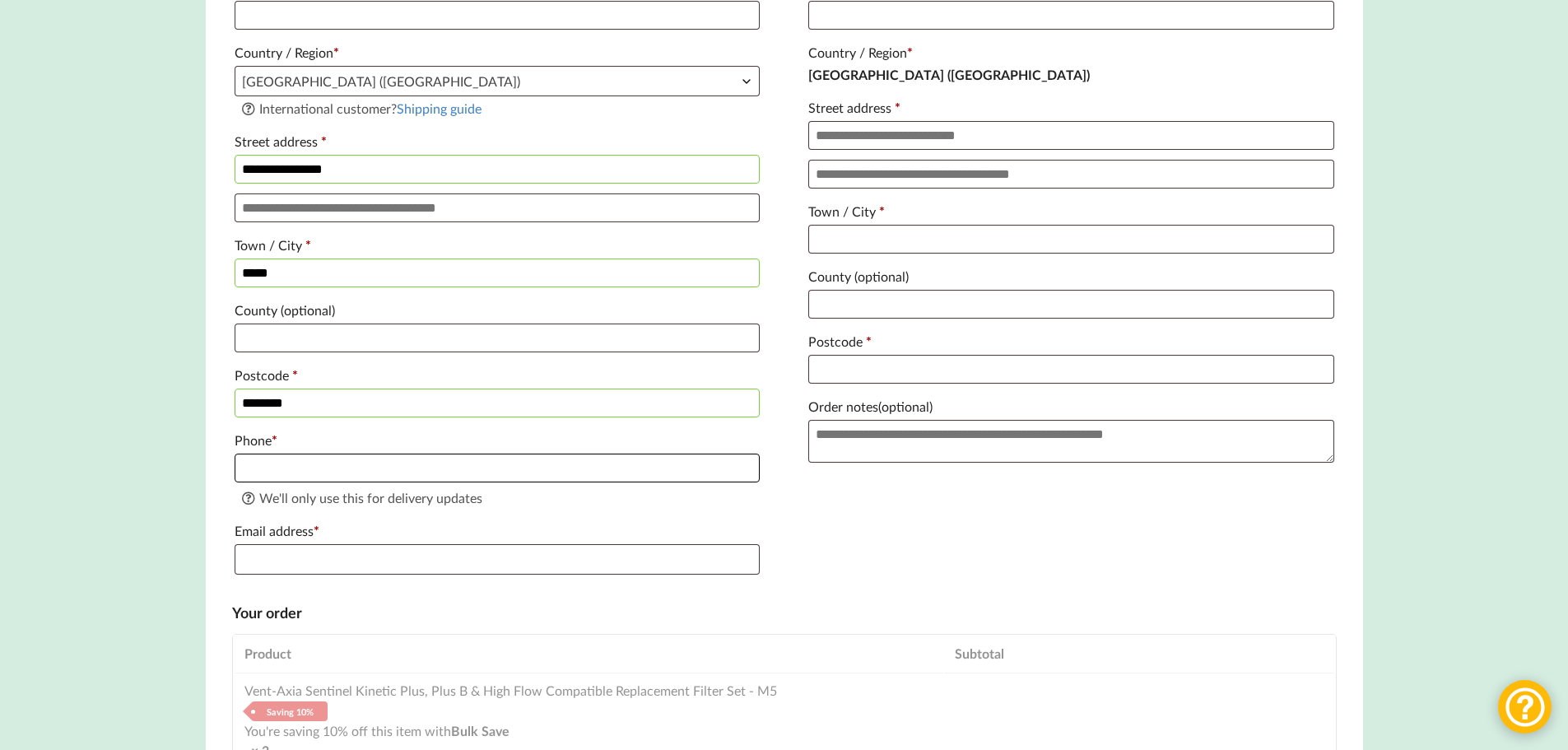
click at [278, 469] on input "Phone *" at bounding box center [498, 468] width 525 height 29
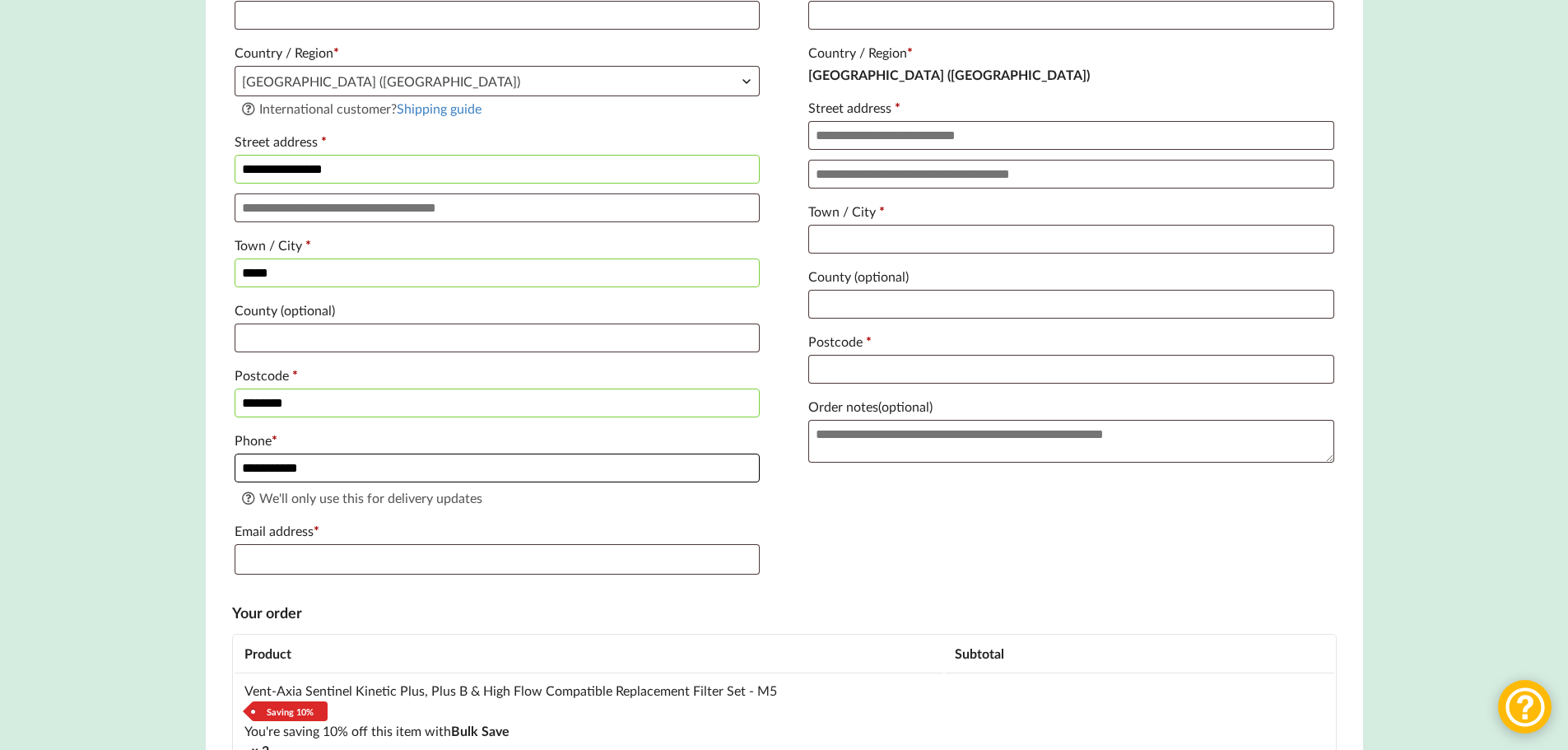
type input "**********"
click at [294, 569] on input "Email address *" at bounding box center [498, 559] width 525 height 31
type input "[EMAIL_ADDRESS][DOMAIN_NAME]"
type input "********"
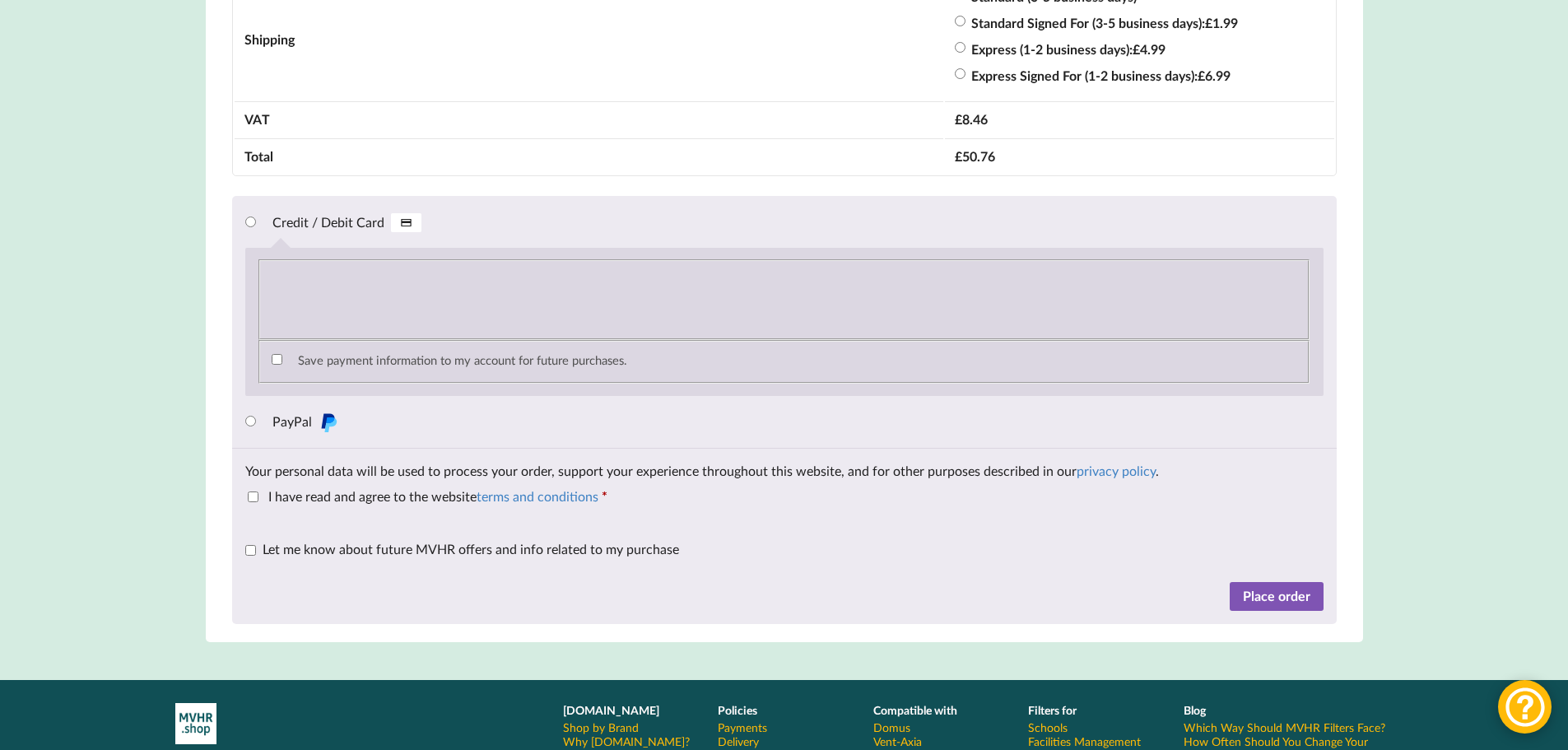
scroll to position [1564, 0]
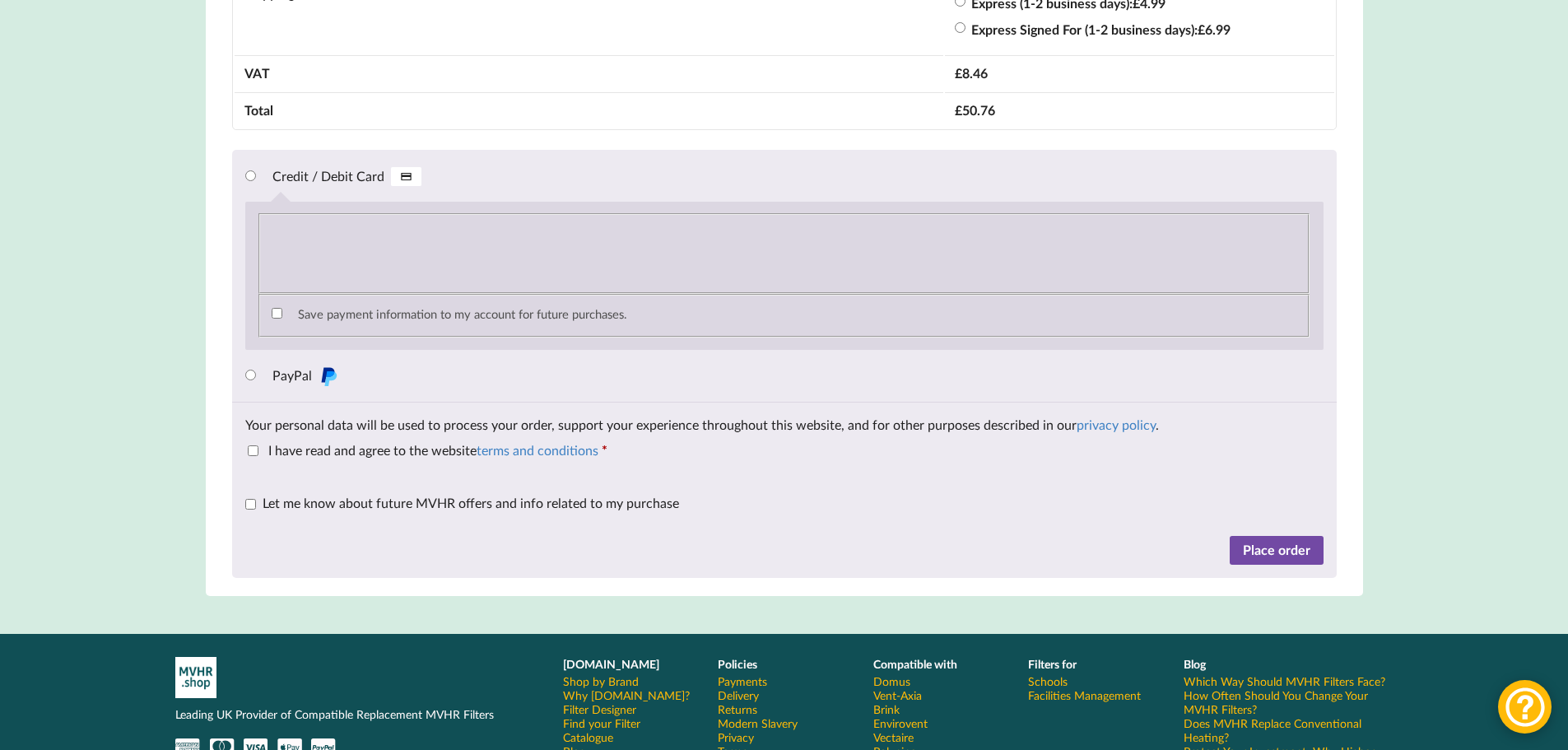
click at [1264, 560] on button "Place order" at bounding box center [1276, 550] width 94 height 30
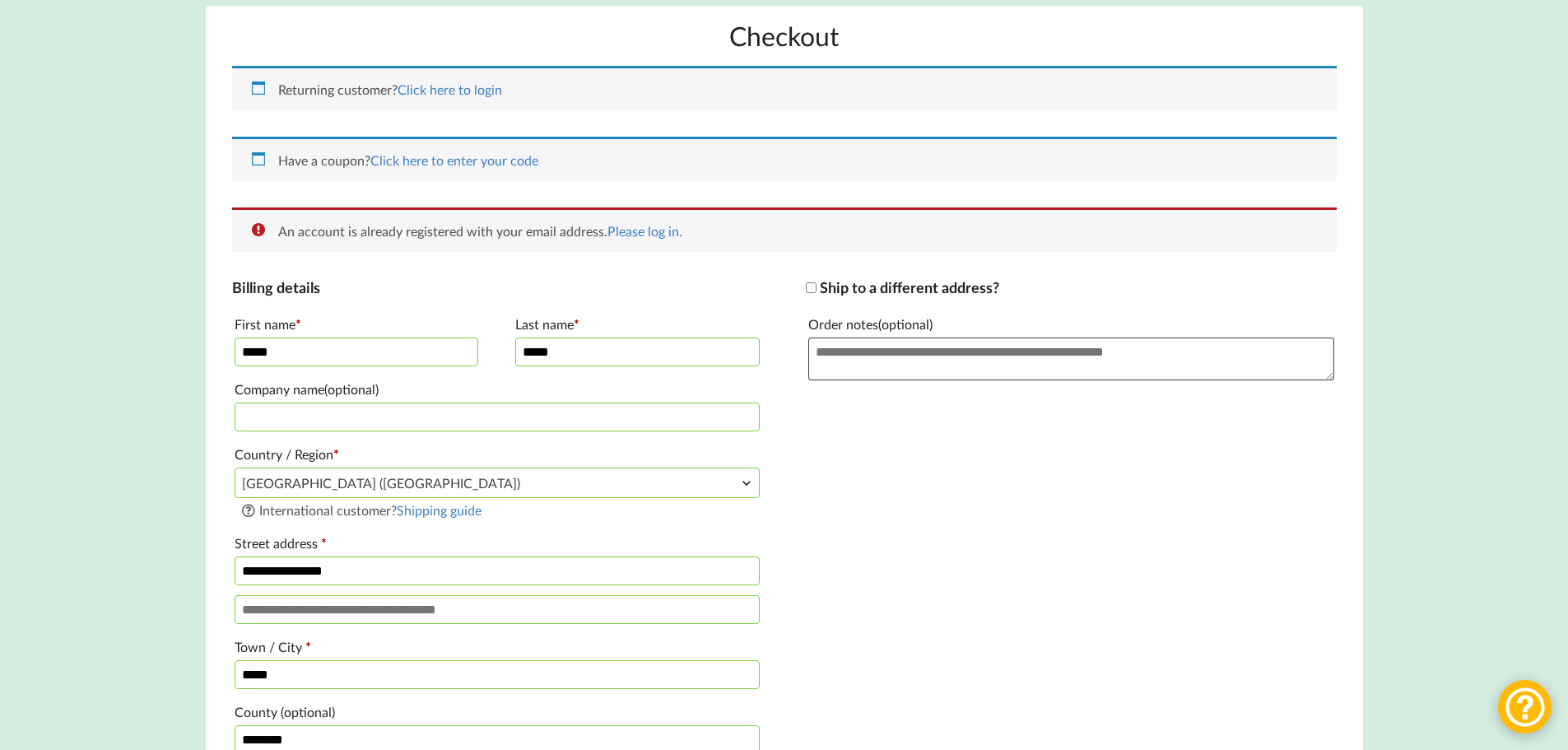
scroll to position [206, 0]
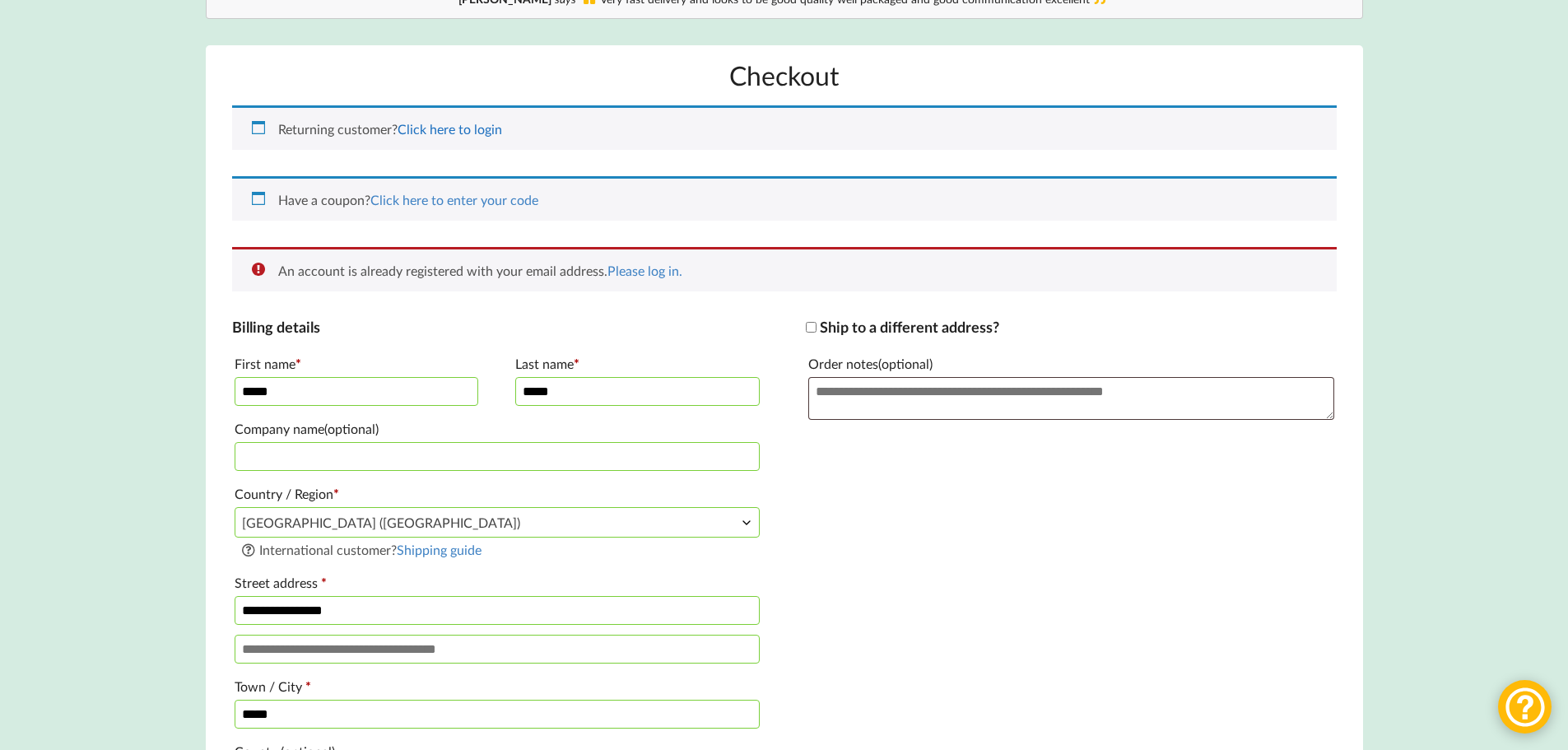
click at [470, 127] on link "Click here to login" at bounding box center [449, 129] width 104 height 15
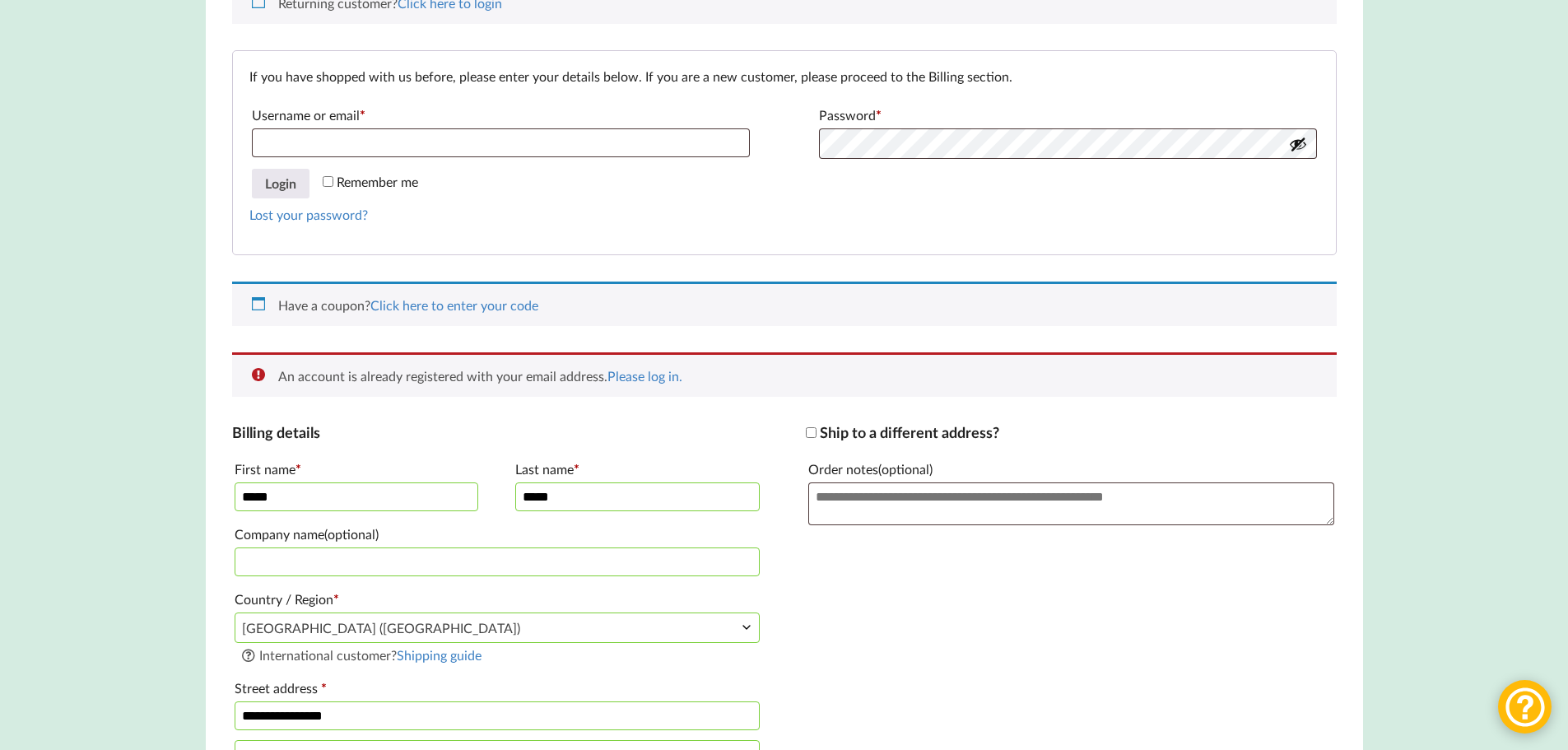
scroll to position [341, 0]
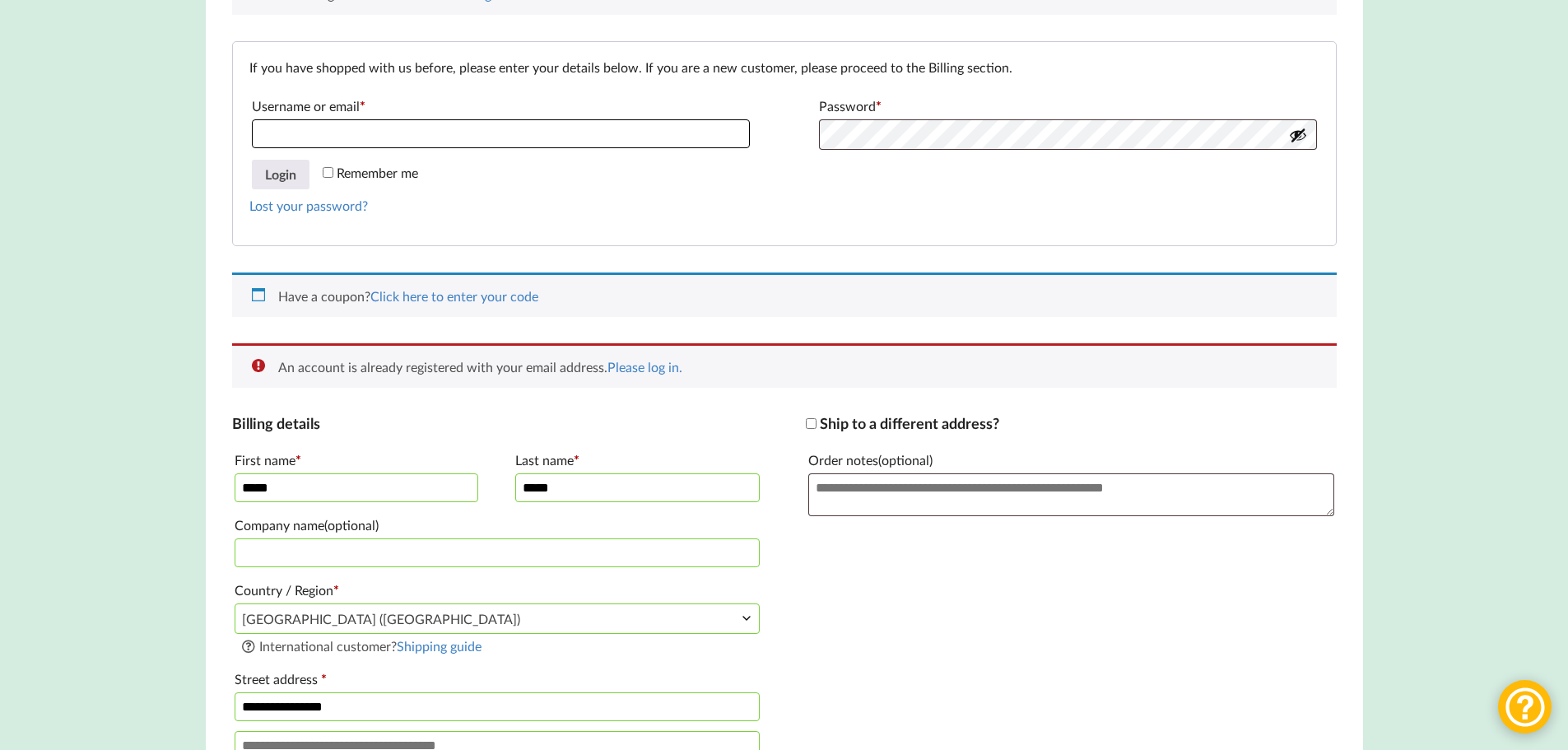
click at [387, 140] on input "Username or email * Required" at bounding box center [501, 134] width 498 height 29
type input "**********"
click at [295, 205] on link "Lost your password?" at bounding box center [309, 205] width 119 height 15
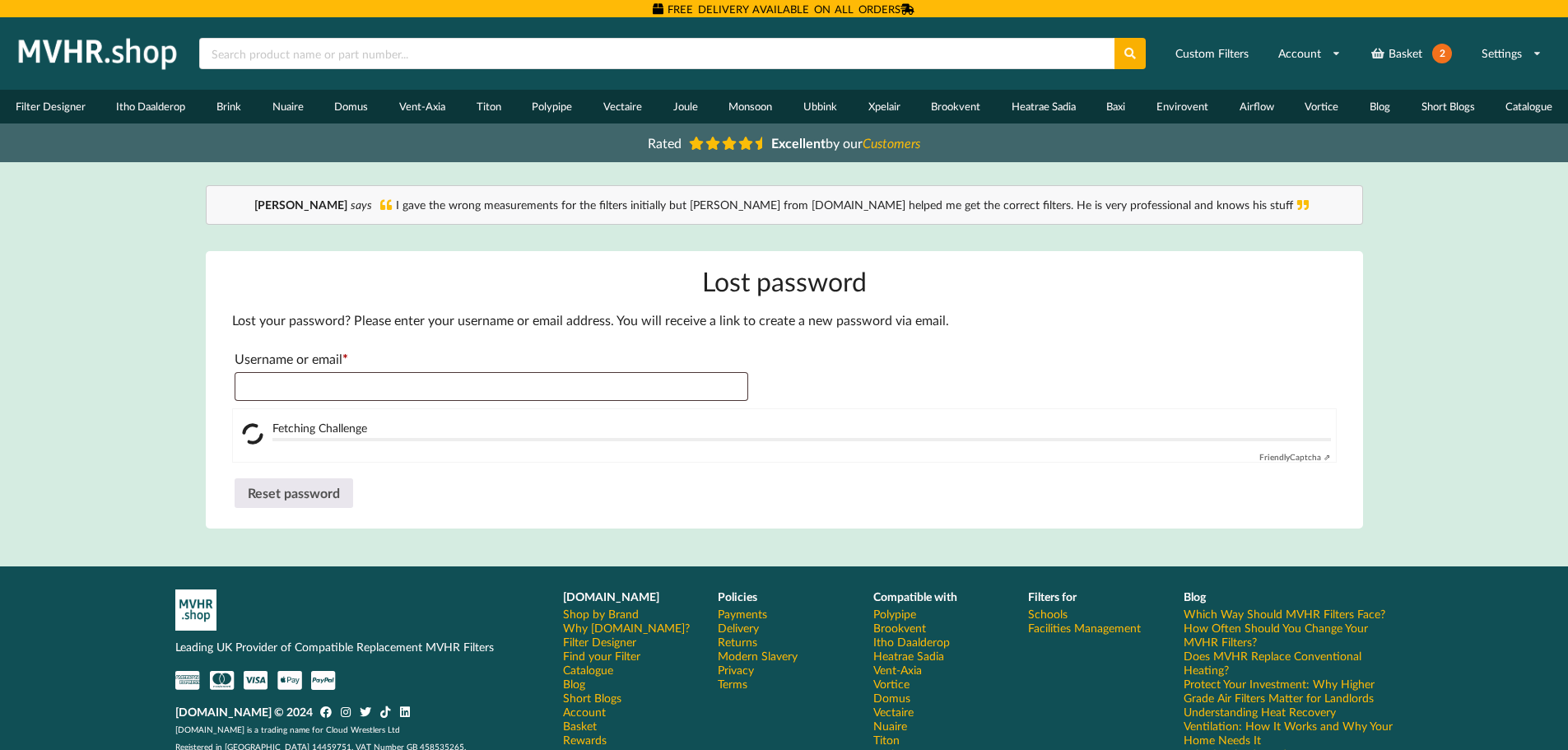
type input "**********"
click at [309, 487] on button "Reset password" at bounding box center [294, 492] width 119 height 30
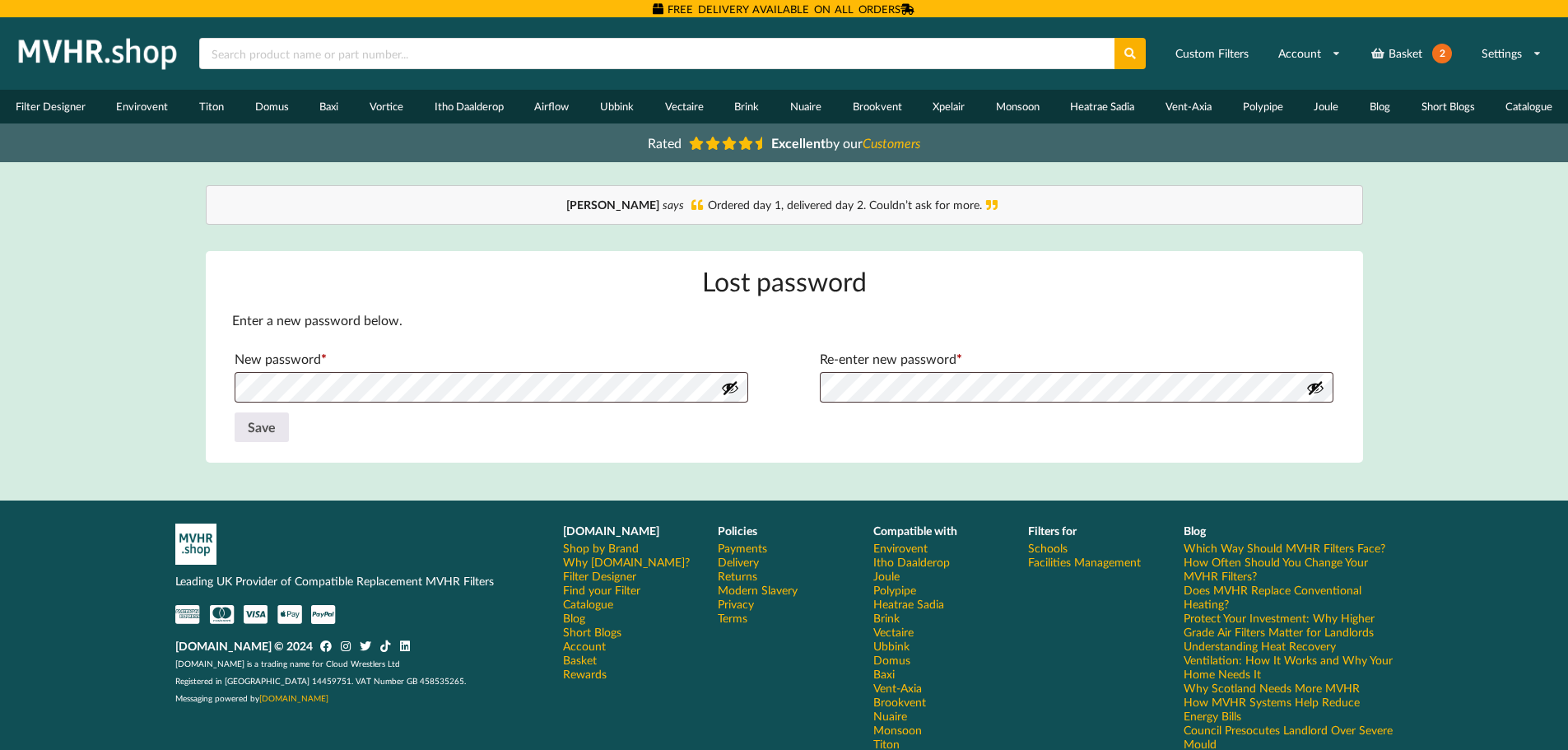
click at [726, 390] on button "Show password" at bounding box center [730, 387] width 18 height 18
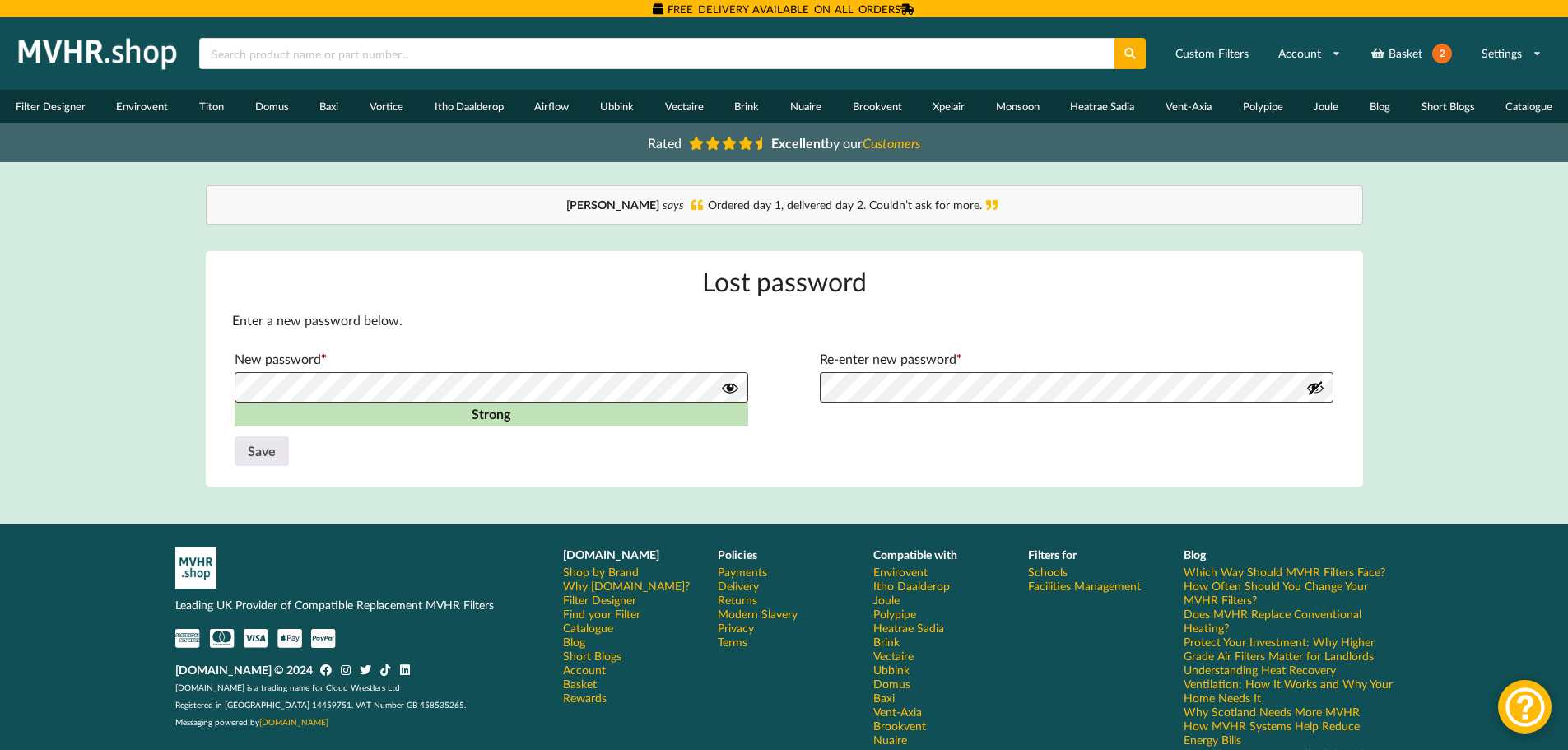
click at [1313, 388] on button "Show password" at bounding box center [1315, 387] width 18 height 18
click at [1315, 386] on button "Hide password" at bounding box center [1315, 387] width 18 height 18
click at [730, 387] on button "Hide password" at bounding box center [730, 387] width 18 height 18
click at [259, 453] on button "Save" at bounding box center [262, 451] width 54 height 30
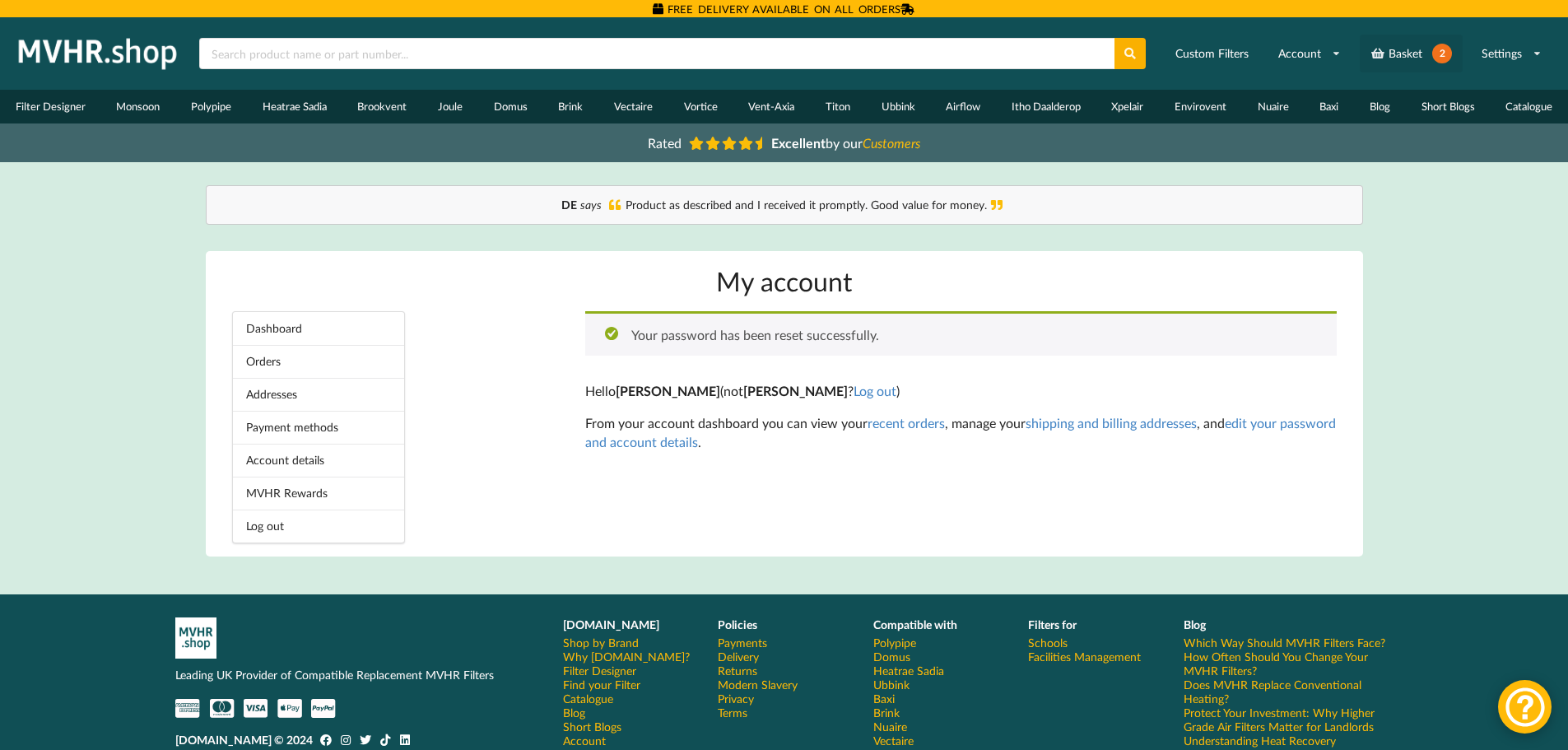
click at [1431, 50] on link "Basket 2" at bounding box center [1411, 53] width 103 height 38
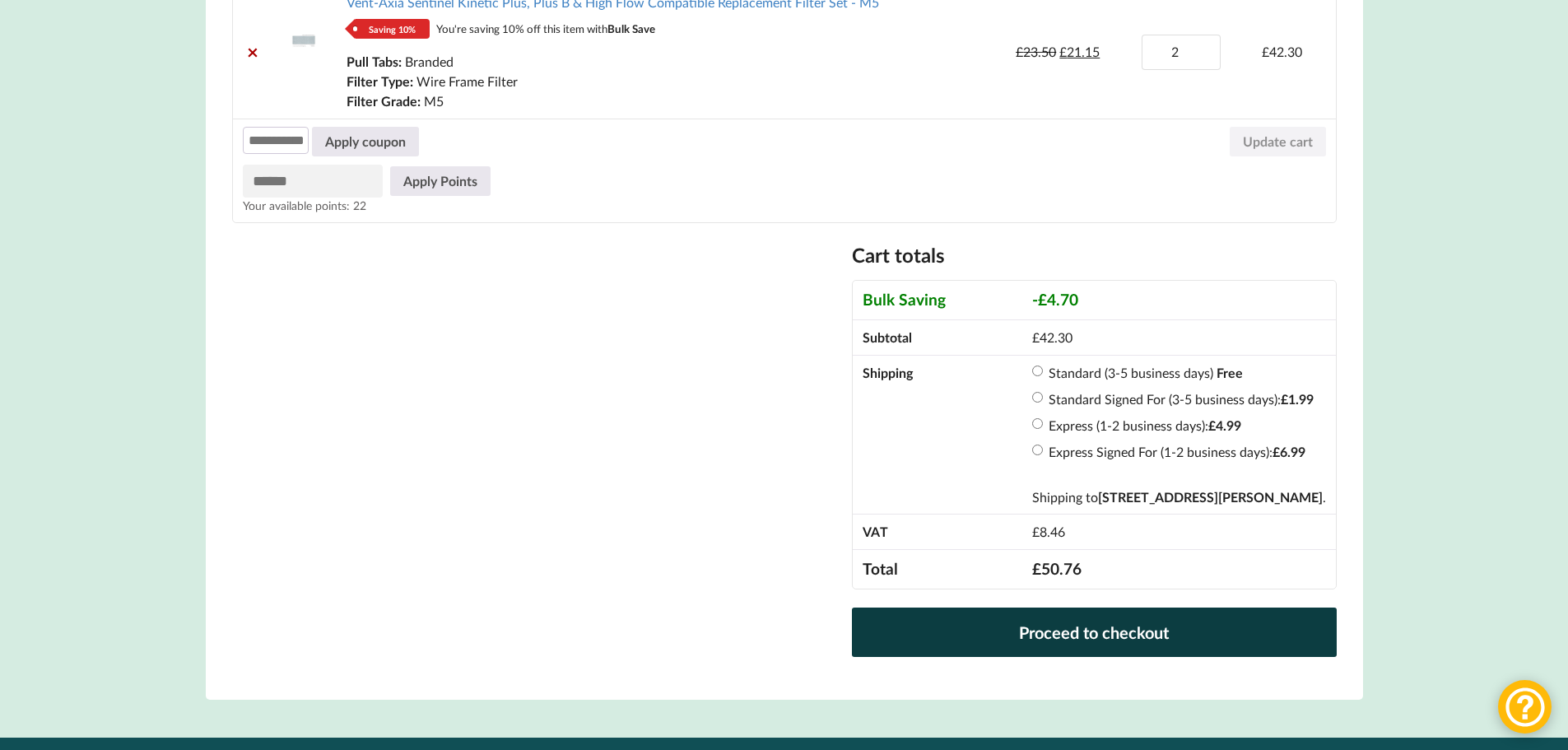
scroll to position [494, 0]
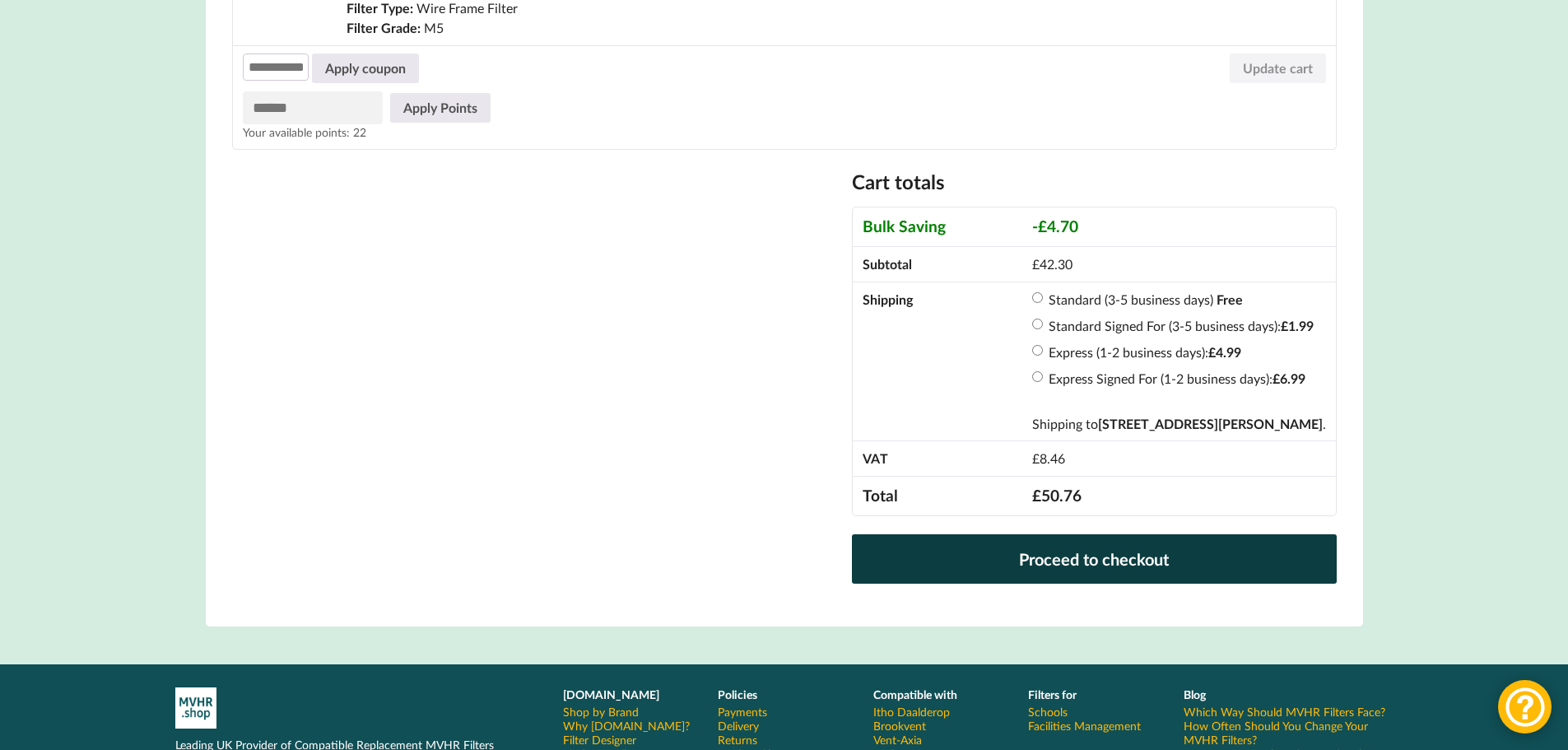
click at [1050, 561] on link "Proceed to checkout" at bounding box center [1093, 558] width 484 height 49
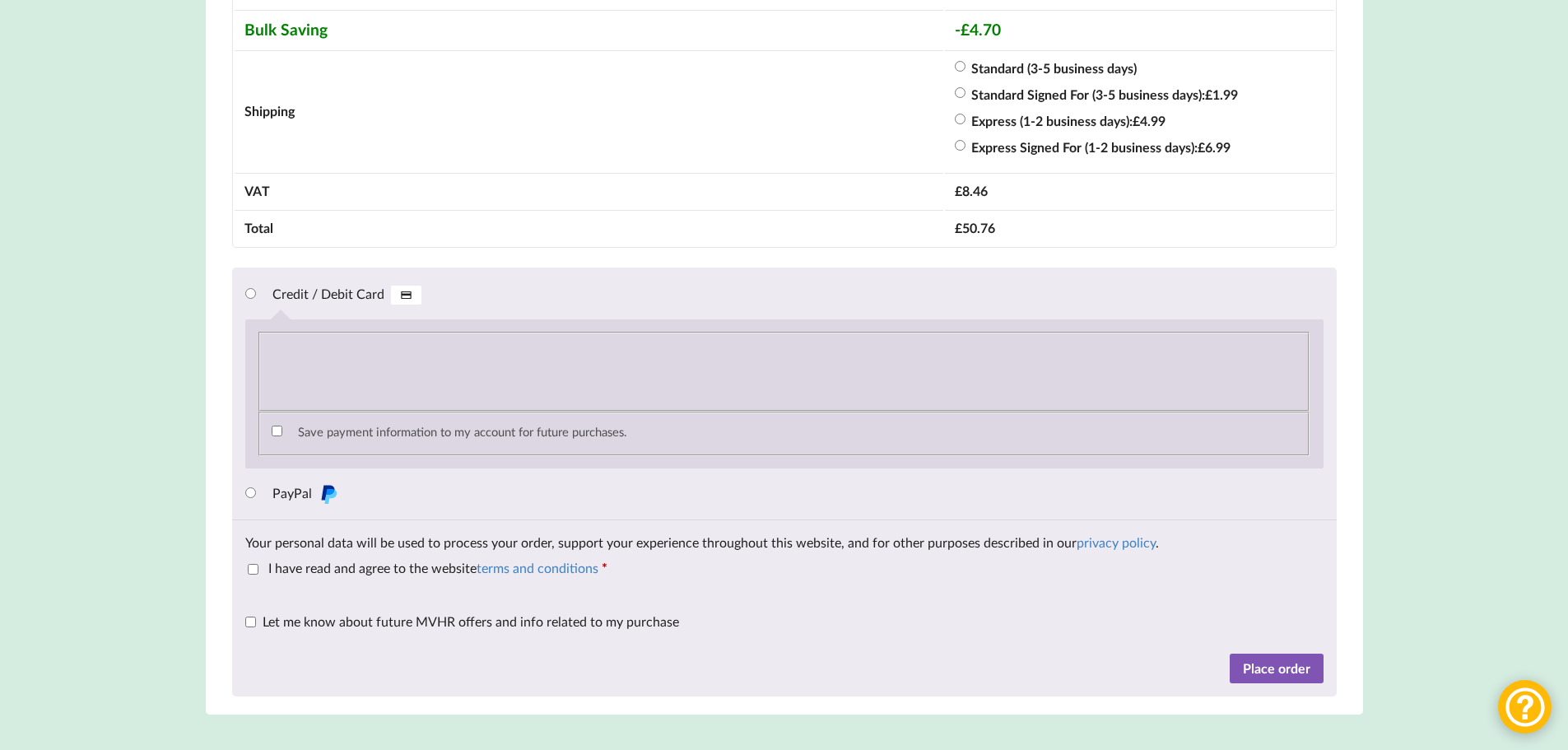
scroll to position [1481, 0]
click at [257, 628] on label "Let me know about future MVHR offers and info related to my purchase (optional)" at bounding box center [462, 620] width 434 height 15
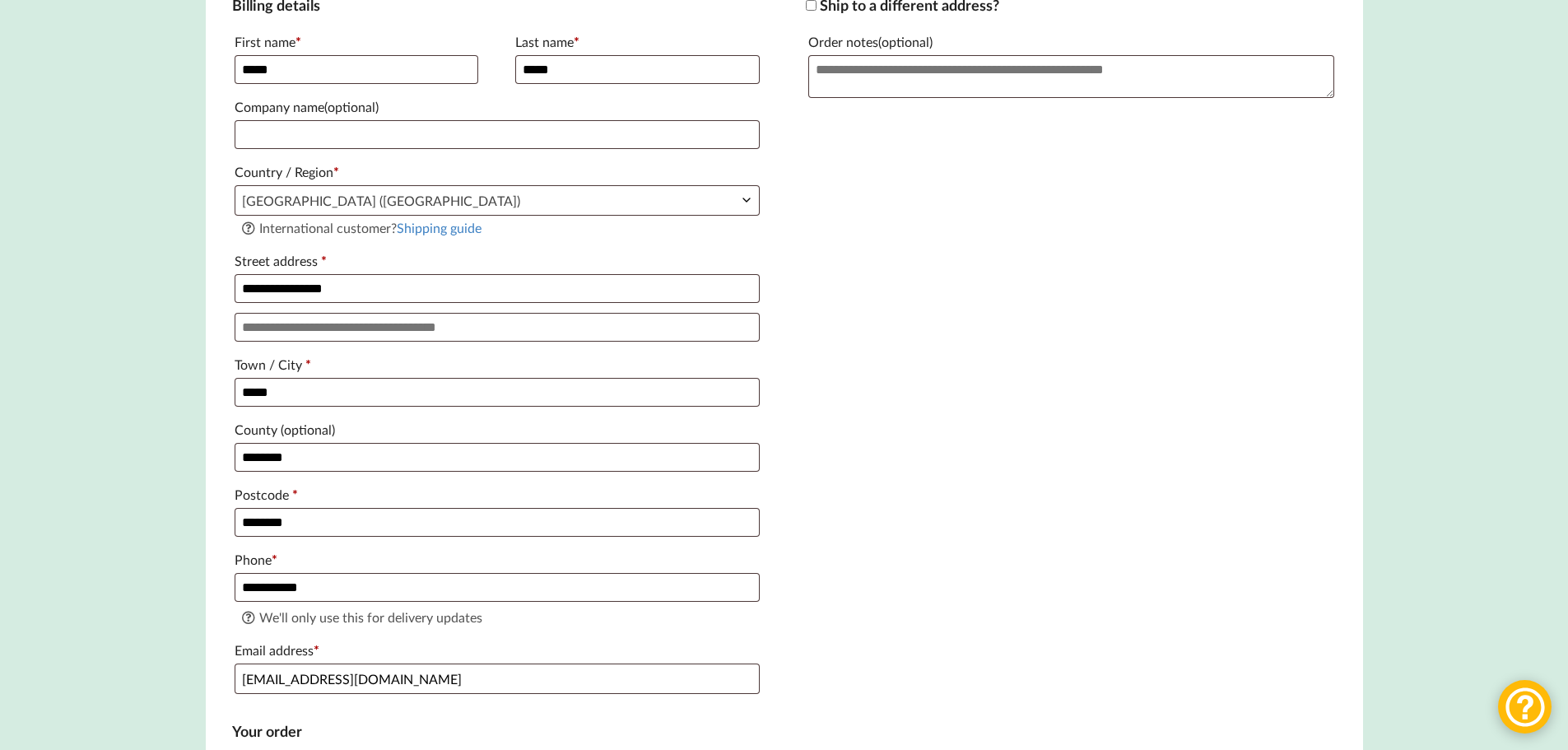
scroll to position [330, 0]
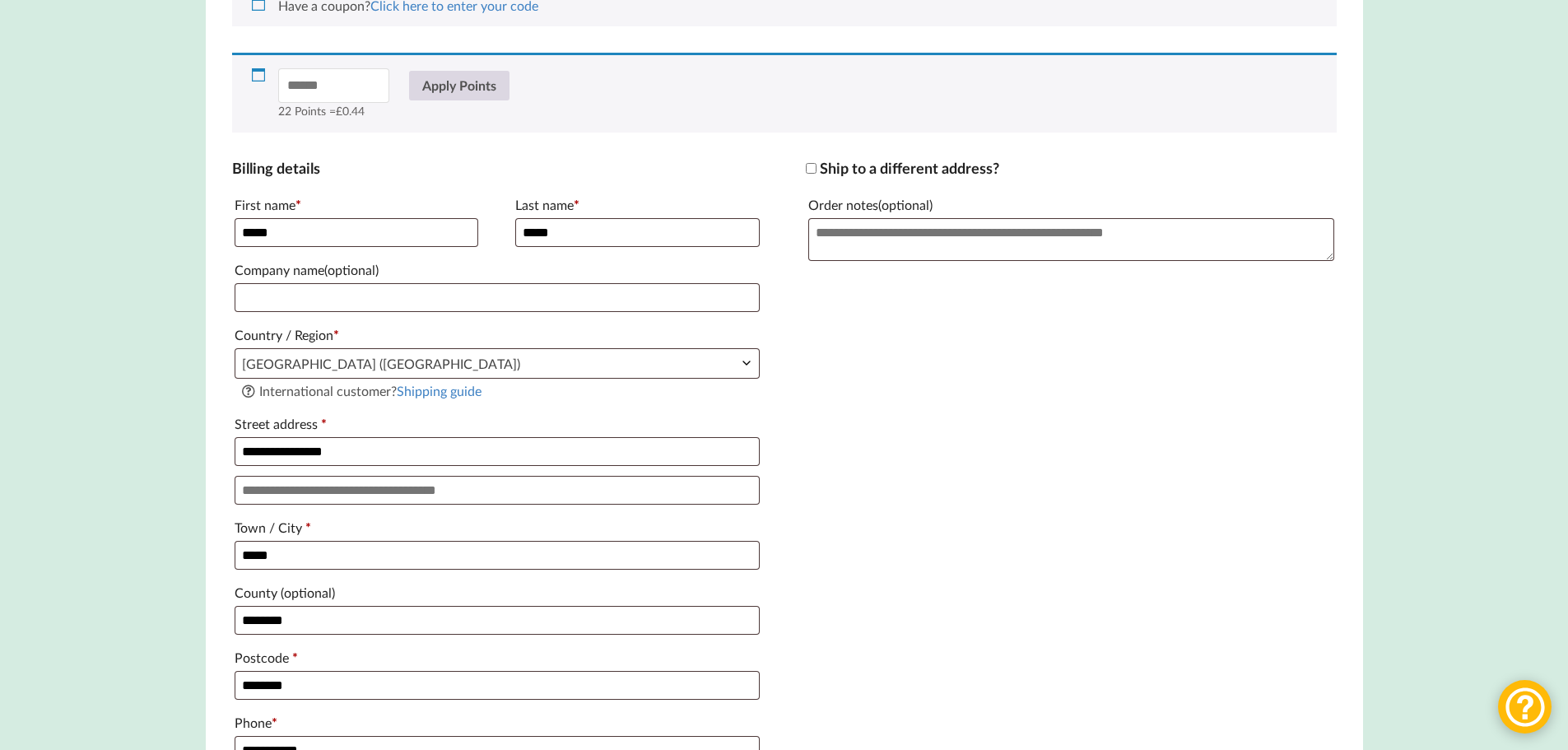
click at [467, 86] on button "Apply Points" at bounding box center [459, 86] width 101 height 30
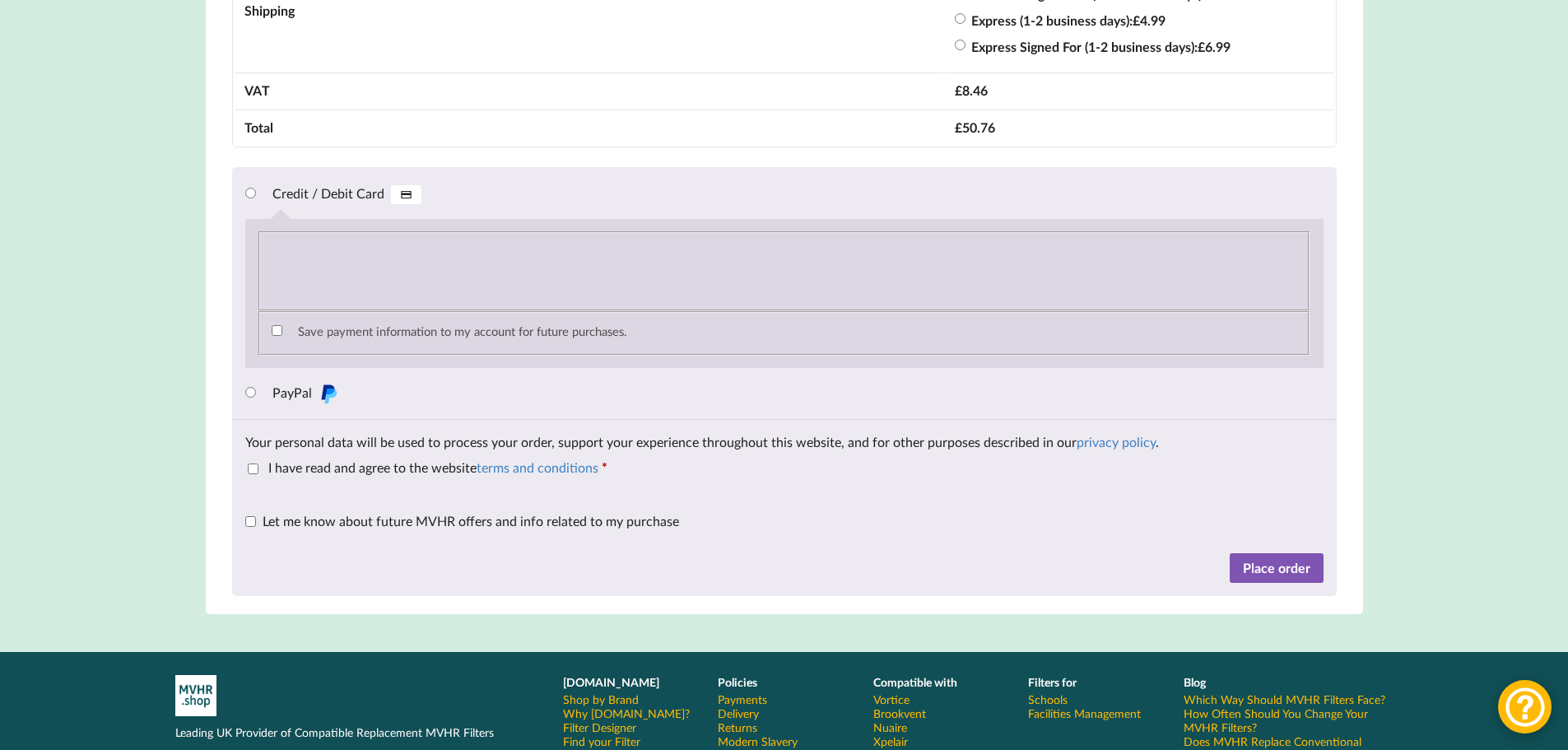
scroll to position [1647, 0]
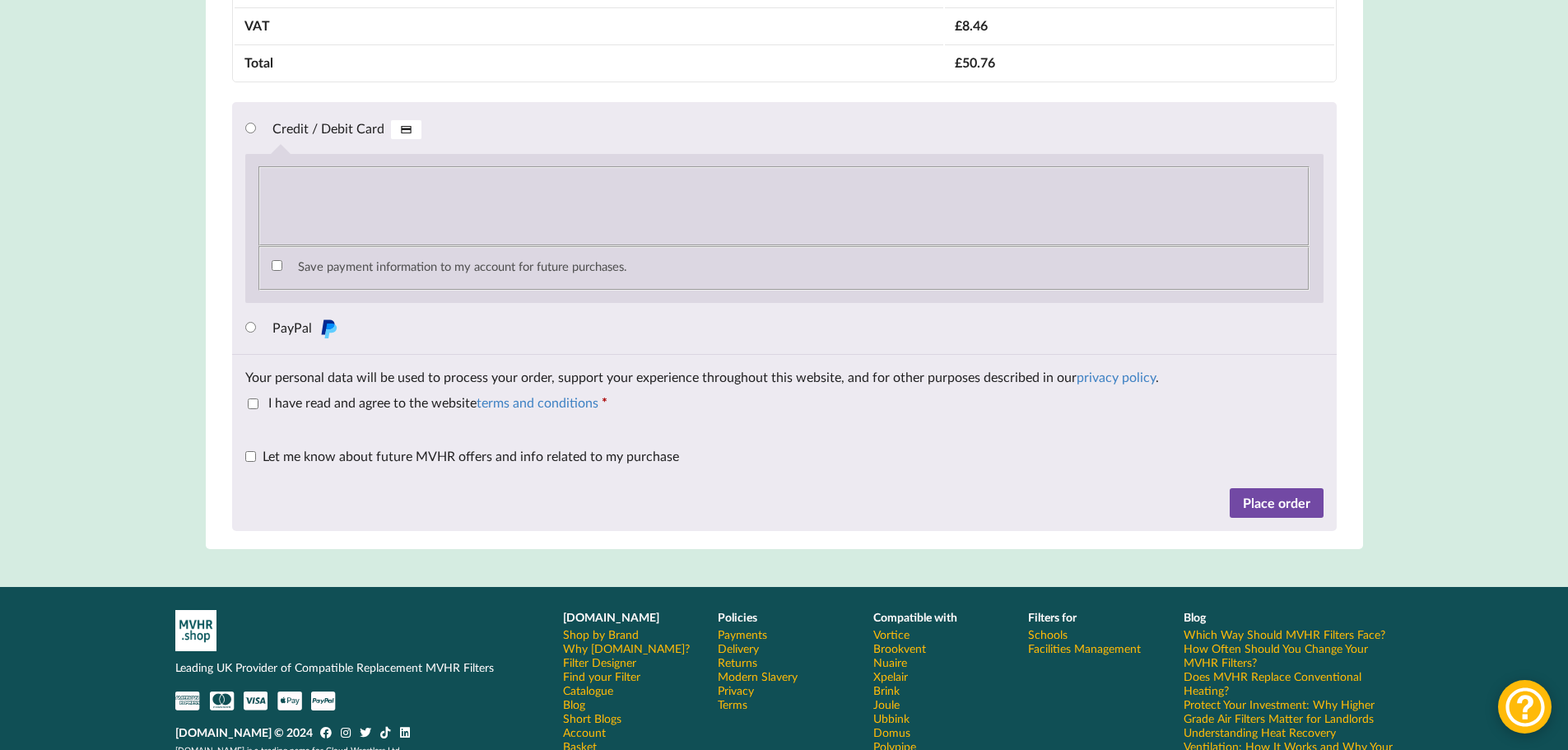
click at [1273, 509] on button "Place order" at bounding box center [1276, 503] width 94 height 30
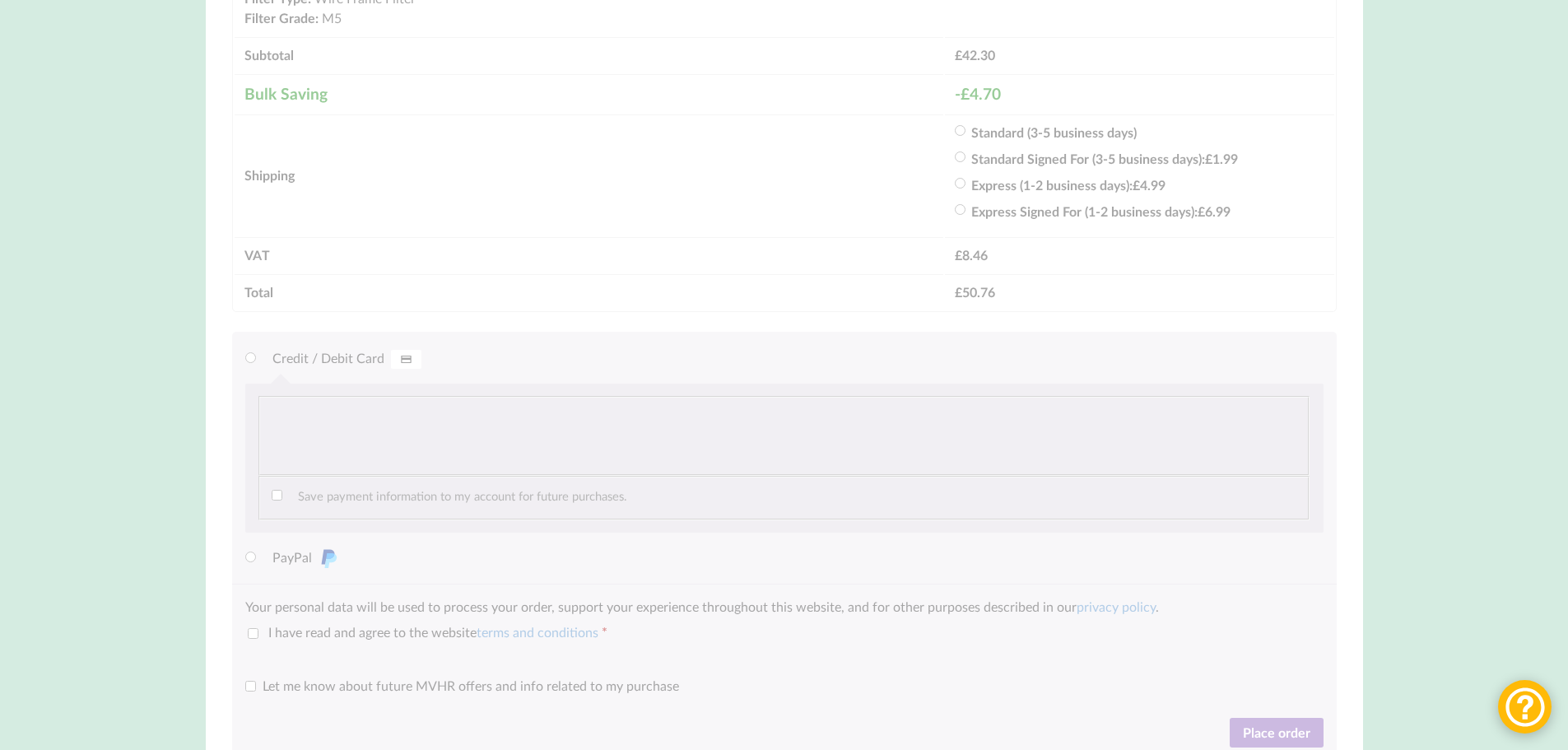
scroll to position [1399, 0]
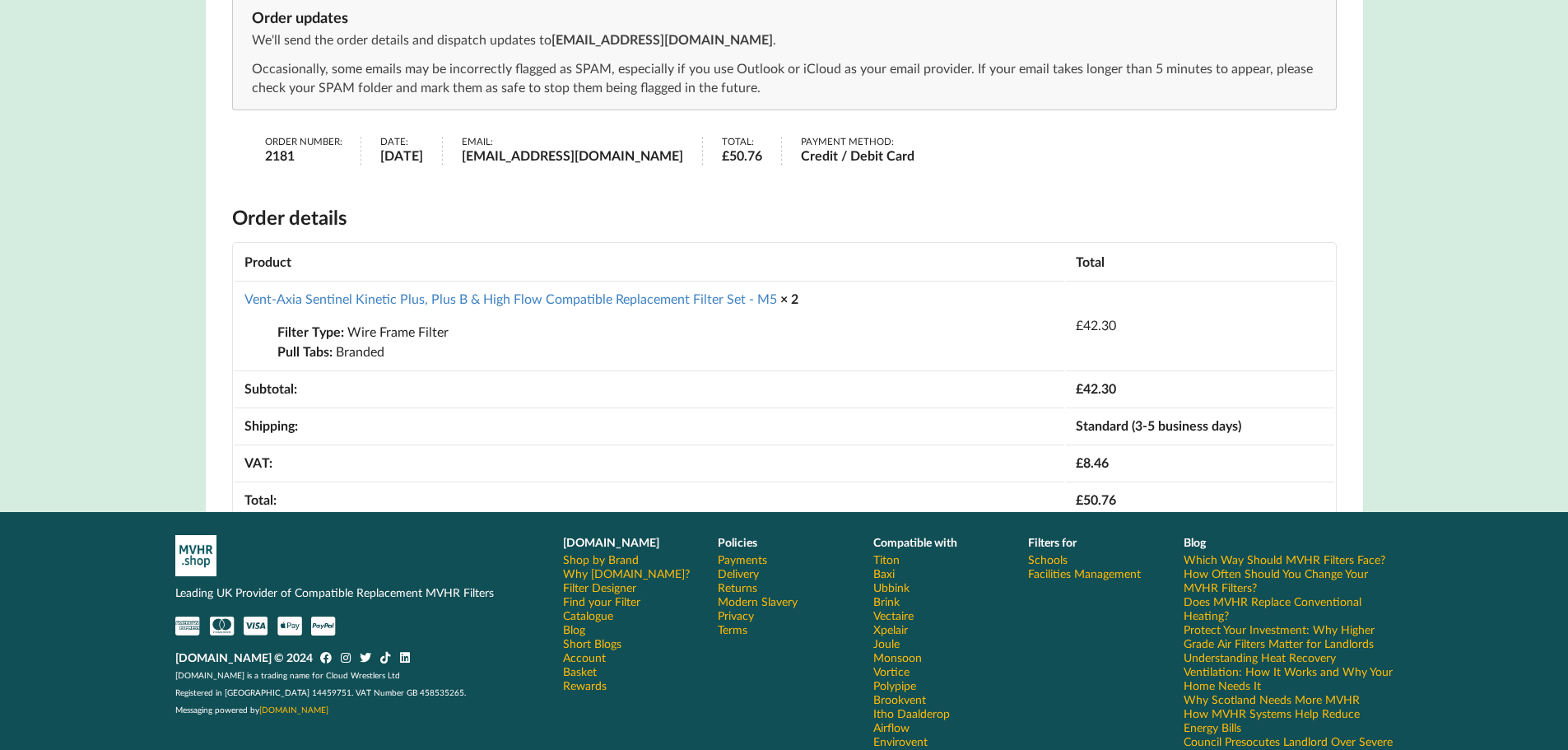
scroll to position [330, 0]
